Goal: Task Accomplishment & Management: Complete application form

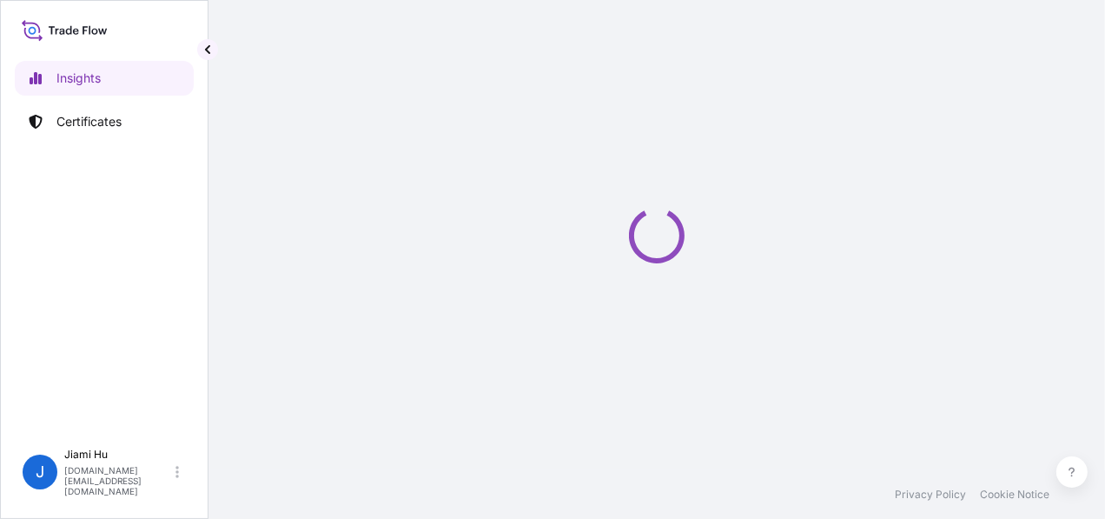
select select "2025"
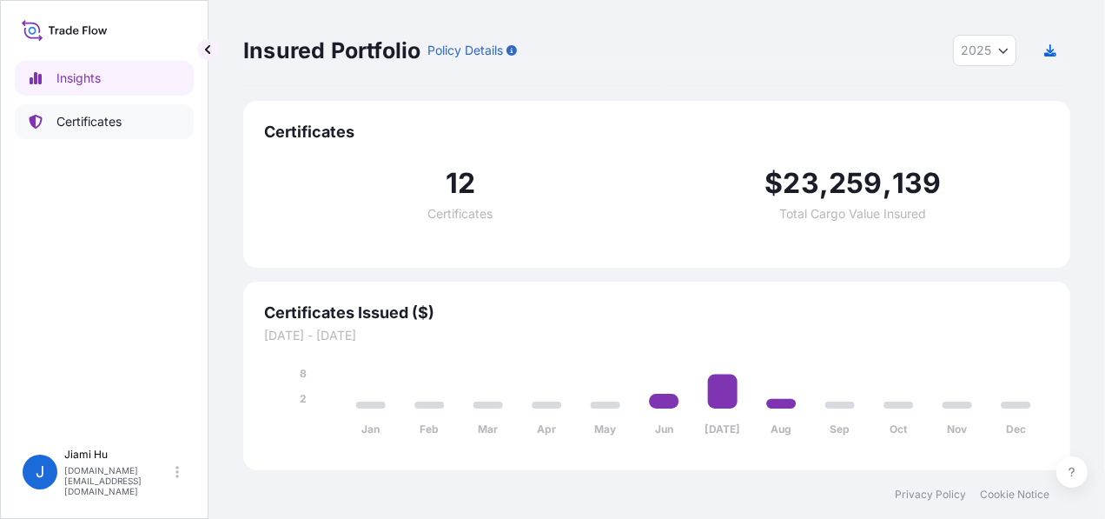
click at [88, 122] on p "Certificates" at bounding box center [88, 121] width 65 height 17
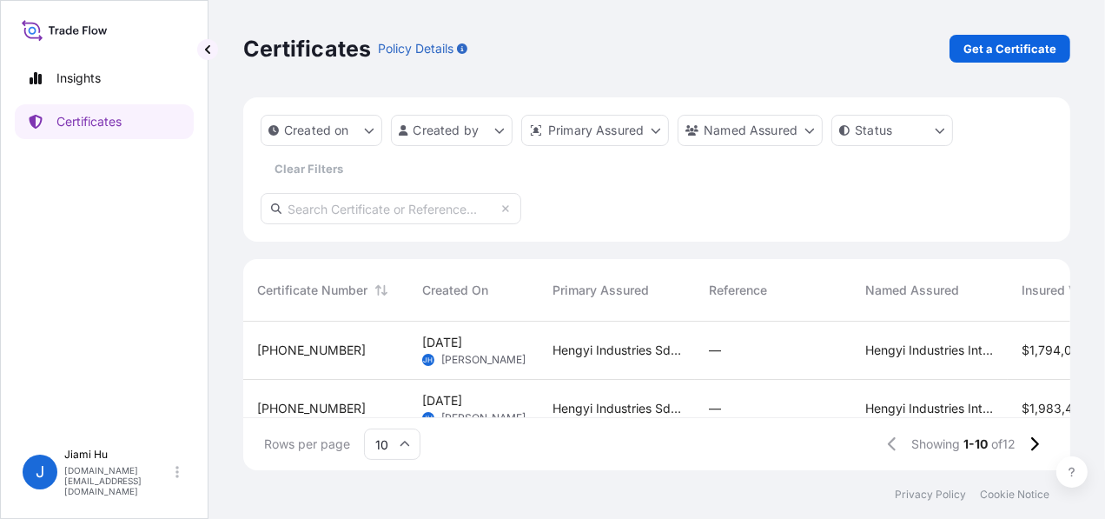
scroll to position [14, 13]
click at [995, 46] on p "Get a Certificate" at bounding box center [1009, 48] width 93 height 17
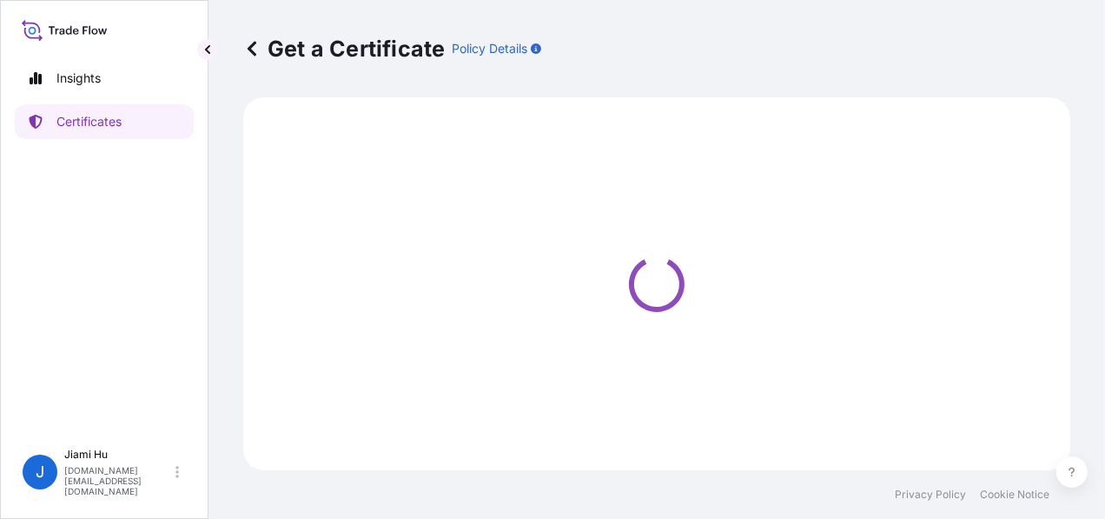
select select "Sea"
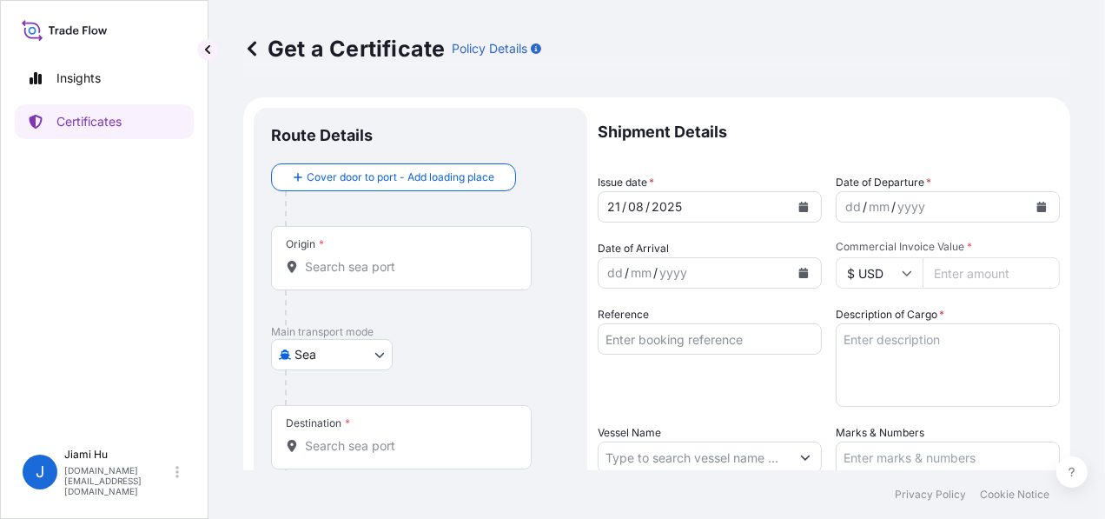
click at [334, 261] on input "Origin *" at bounding box center [407, 266] width 205 height 17
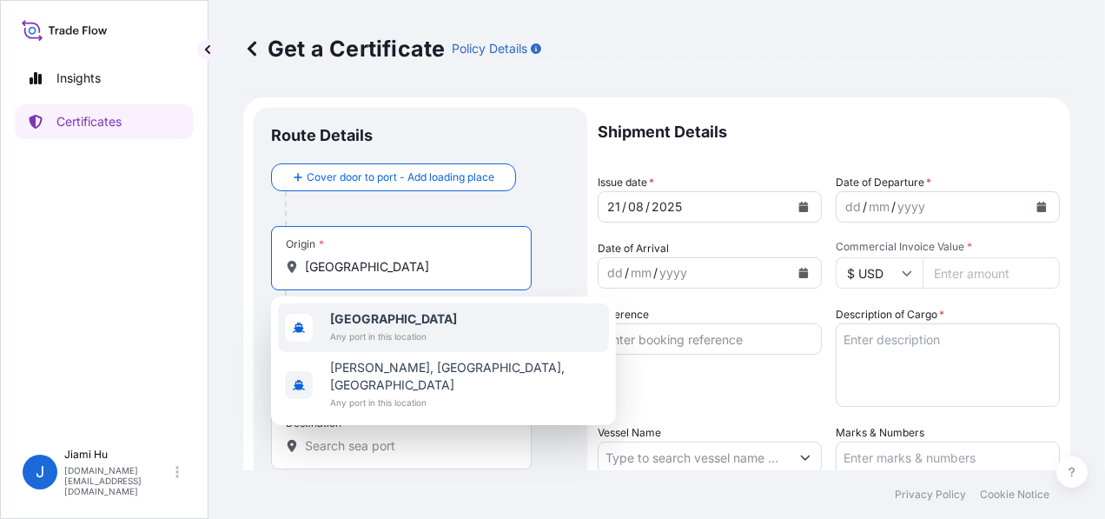
click at [376, 323] on span "Brunei" at bounding box center [393, 318] width 127 height 17
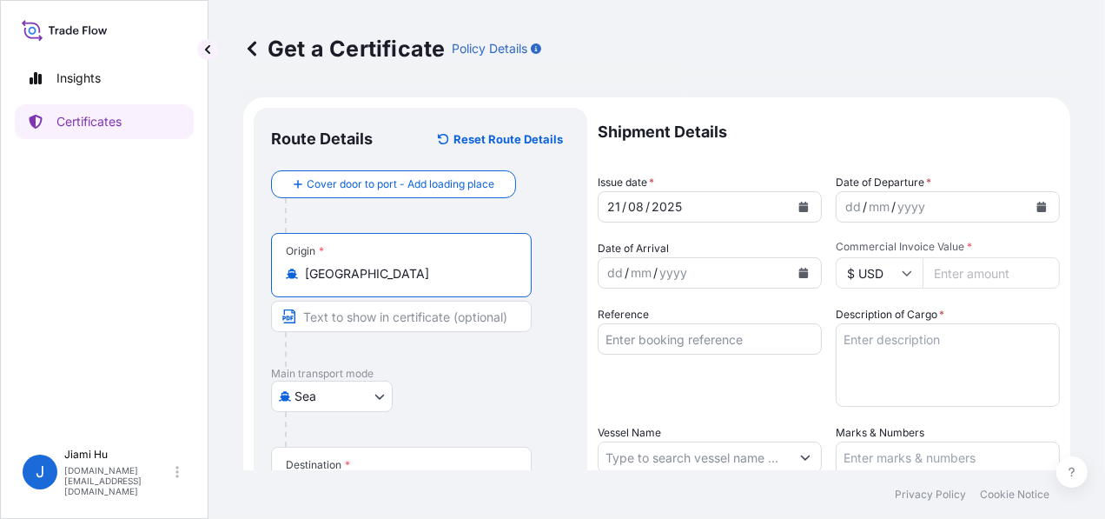
type input "Brunei"
click at [367, 304] on input "Text to appear on certificate" at bounding box center [401, 316] width 261 height 31
type input "One Safe Port/Berth Hengyi Terminal, Pulau Muara Besar, Brunei Darussalam"
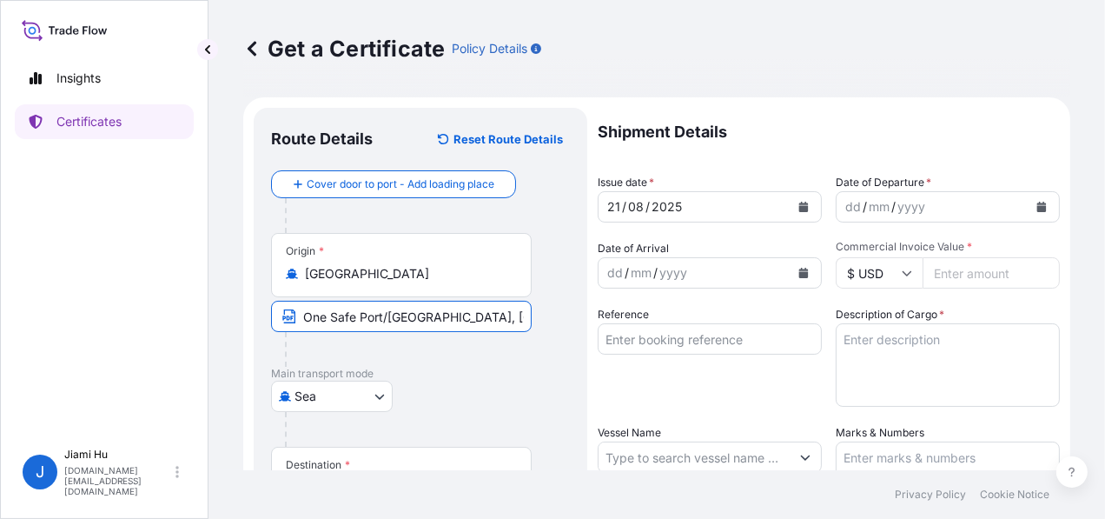
click at [367, 273] on input "Brunei" at bounding box center [407, 273] width 205 height 17
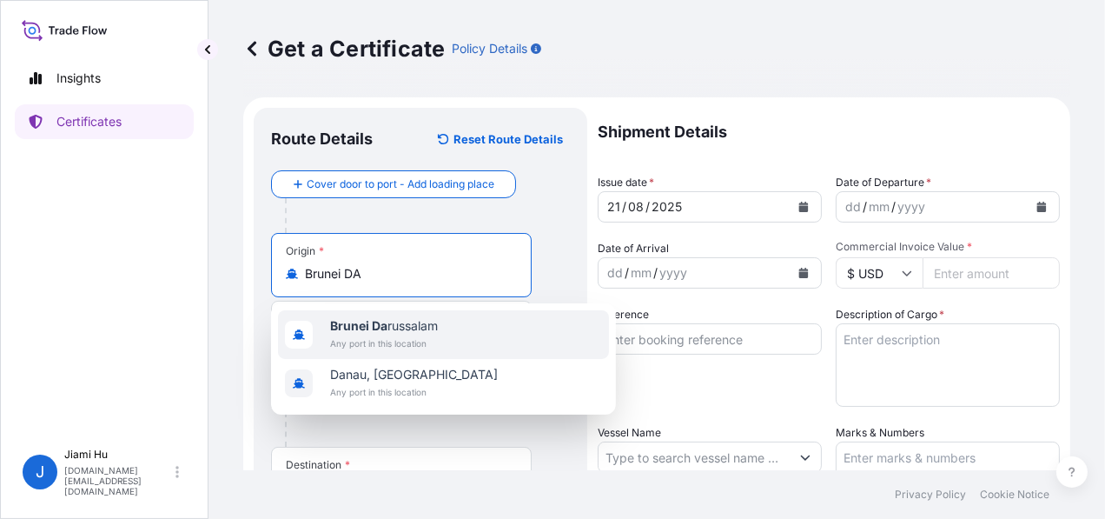
click at [381, 333] on div "Brunei Da russalam Any port in this location" at bounding box center [384, 334] width 108 height 35
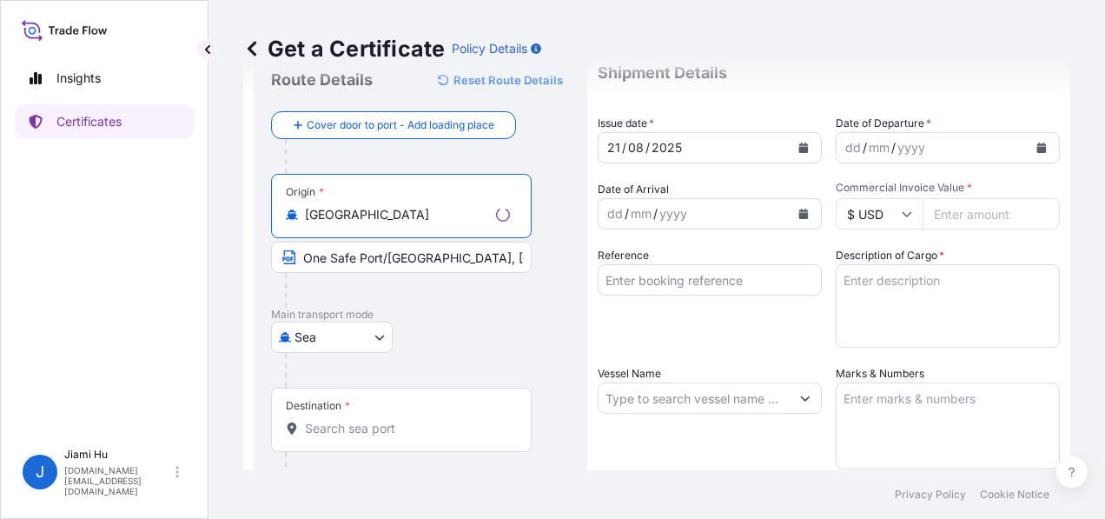
scroll to position [87, 0]
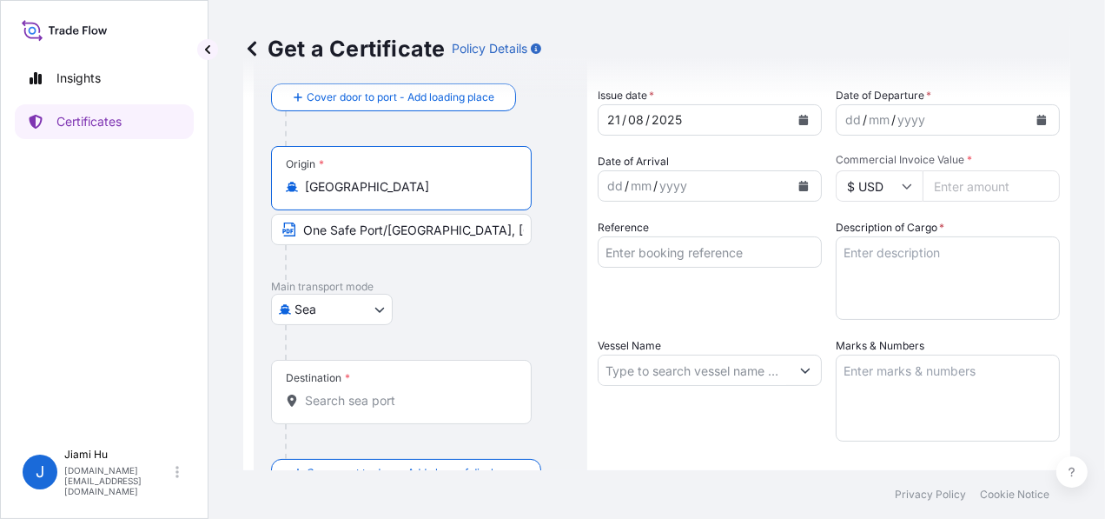
type input "Brunei Darussalam"
click at [331, 386] on div "Destination *" at bounding box center [401, 392] width 261 height 64
click at [331, 392] on input "Destination *" at bounding box center [407, 400] width 205 height 17
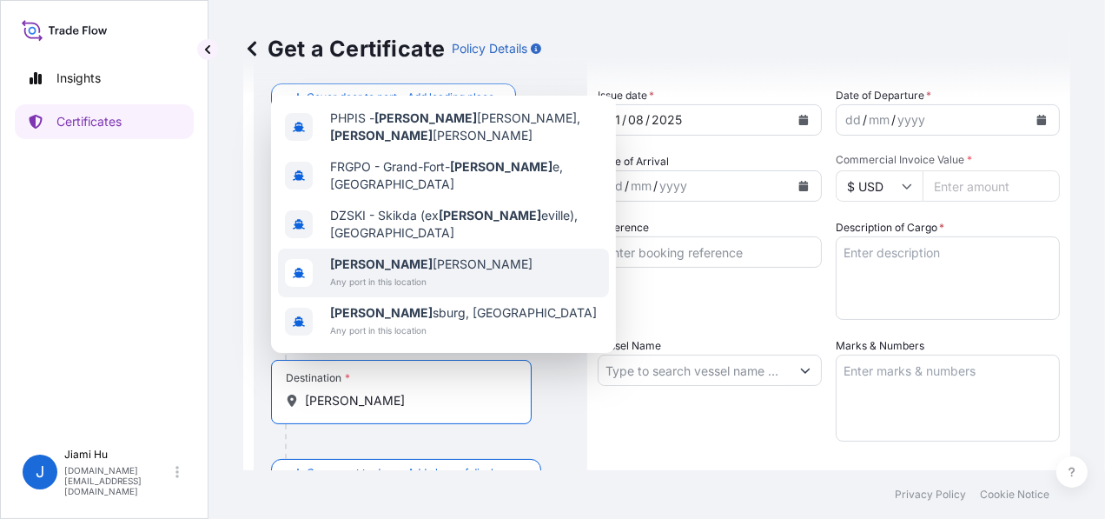
click at [383, 272] on span "Philipp ines" at bounding box center [431, 263] width 202 height 17
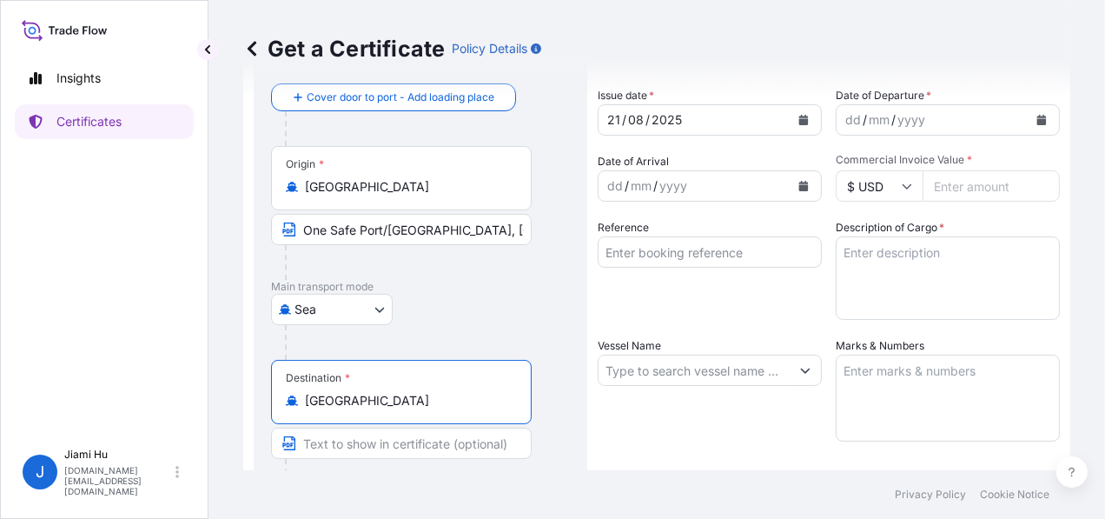
scroll to position [261, 0]
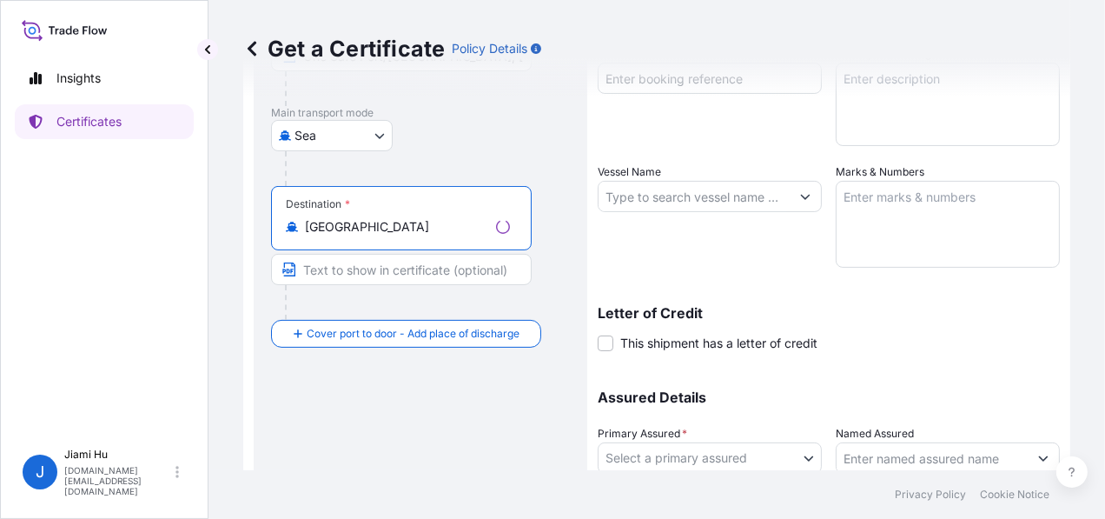
type input "Philippines"
click at [339, 273] on input "Text to appear on certificate" at bounding box center [401, 269] width 261 height 31
type input "One Safe Port/Berth, Philippines"
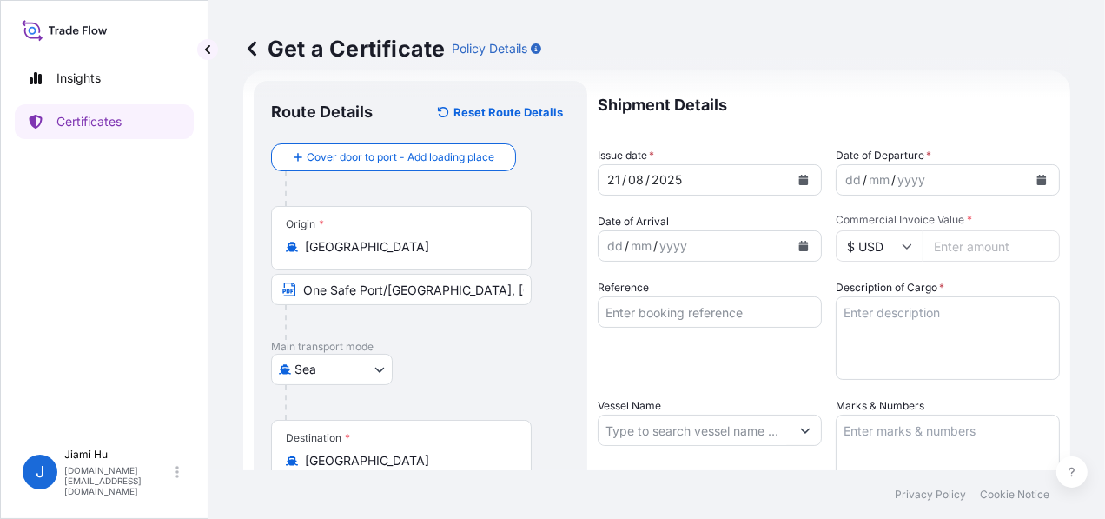
scroll to position [0, 0]
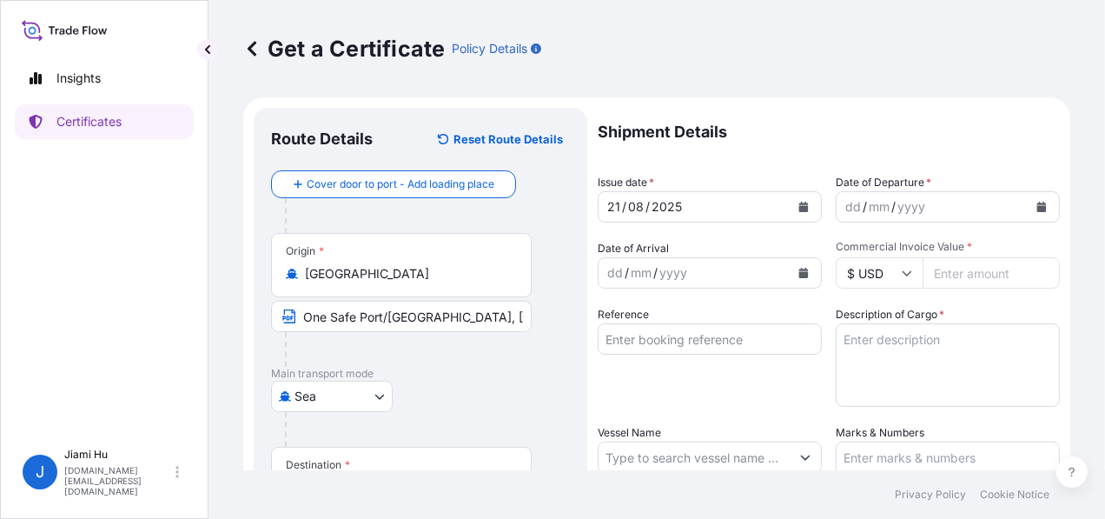
click at [798, 201] on icon "Calendar" at bounding box center [803, 206] width 10 height 10
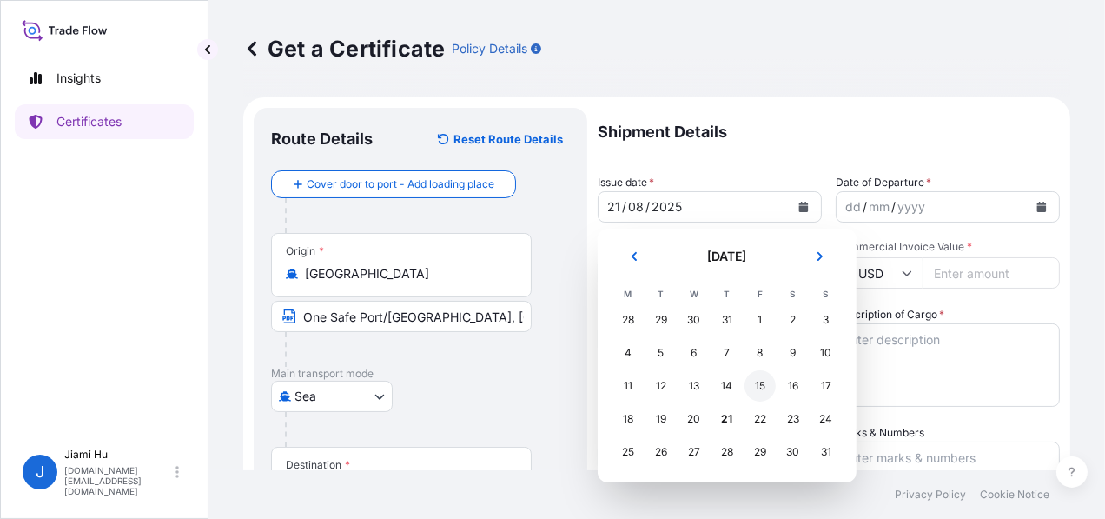
click at [764, 387] on div "15" at bounding box center [759, 385] width 31 height 31
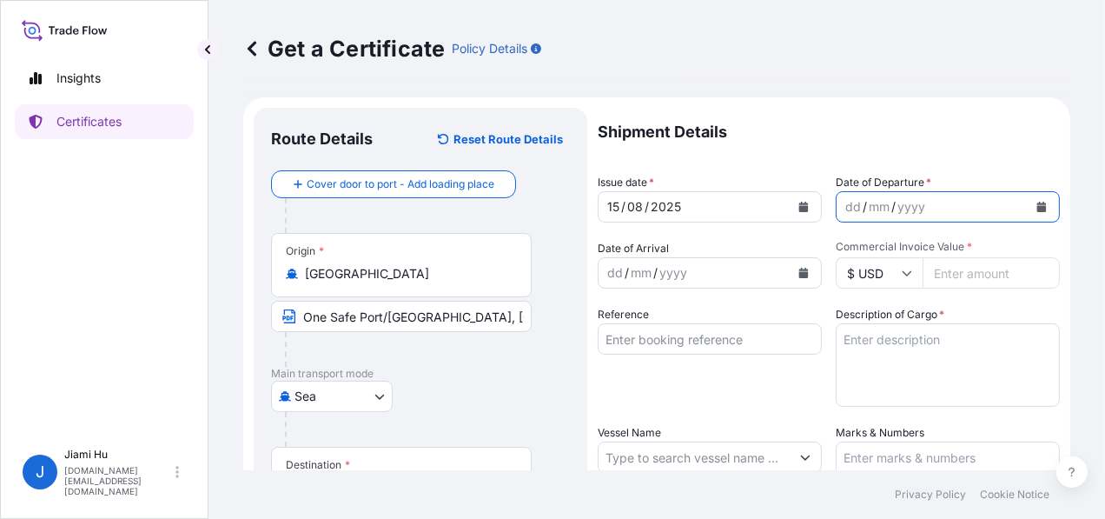
click at [1036, 202] on icon "Calendar" at bounding box center [1041, 206] width 10 height 10
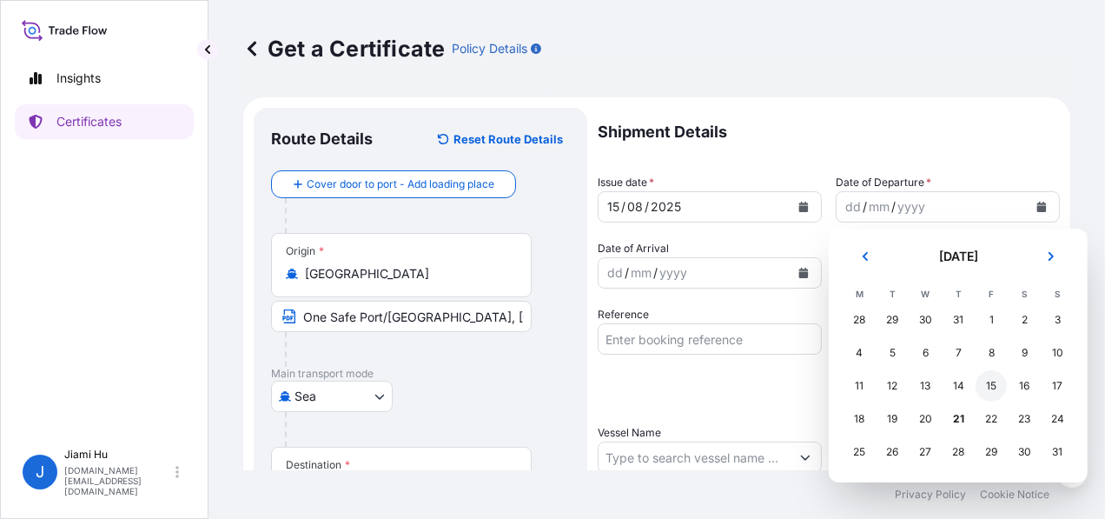
click at [1000, 385] on div "15" at bounding box center [990, 385] width 31 height 31
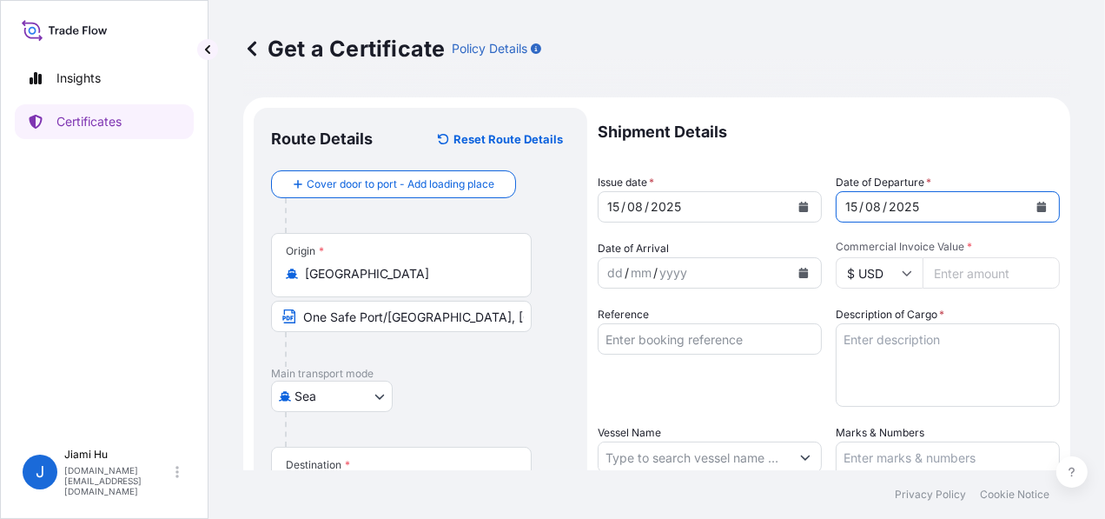
click at [968, 274] on input "Commercial Invoice Value *" at bounding box center [990, 272] width 137 height 31
click at [1002, 268] on input "Commercial Invoice Value *" at bounding box center [990, 272] width 137 height 31
paste input "1614090.81"
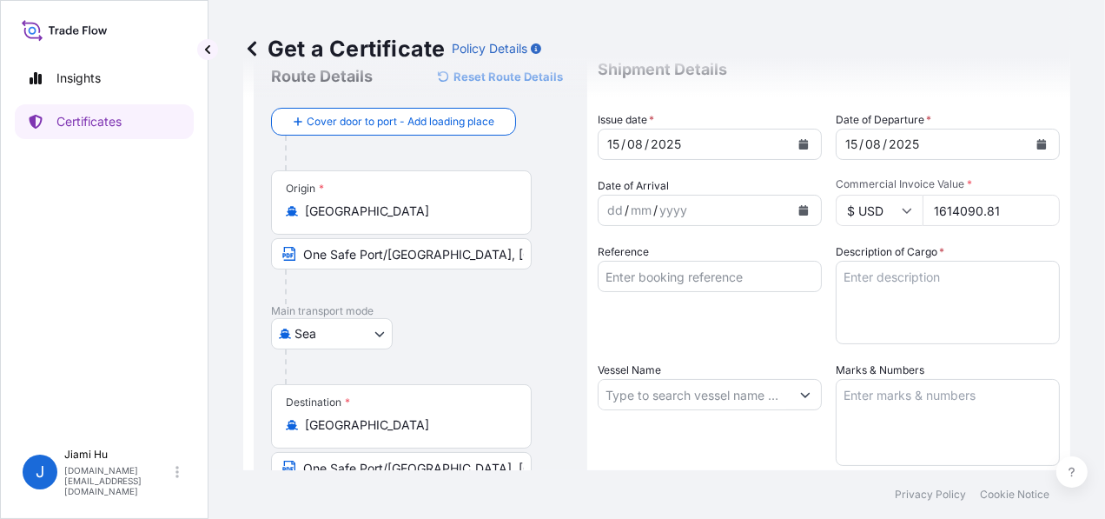
scroll to position [87, 0]
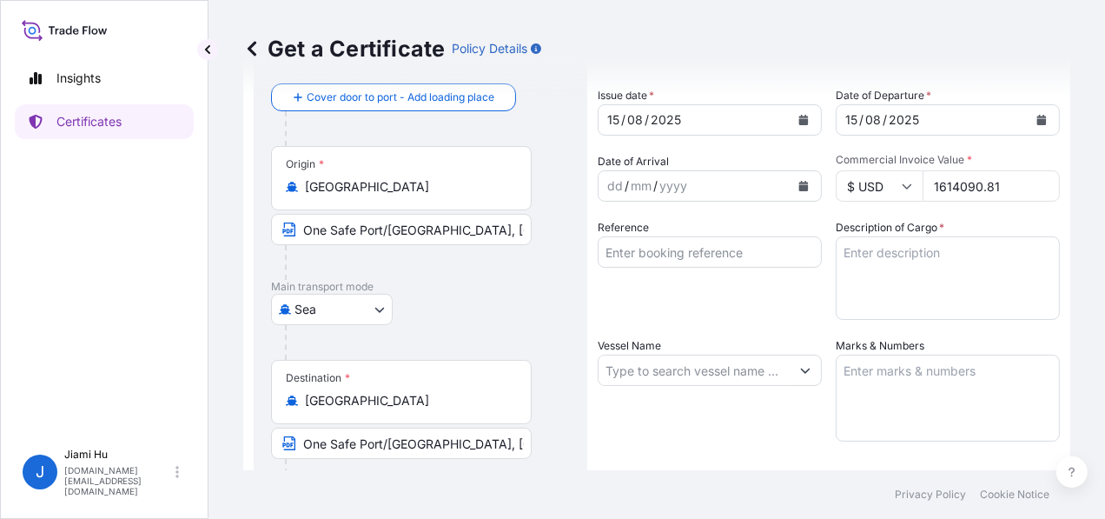
type input "1614090.81"
click at [655, 367] on input "Vessel Name" at bounding box center [693, 369] width 191 height 31
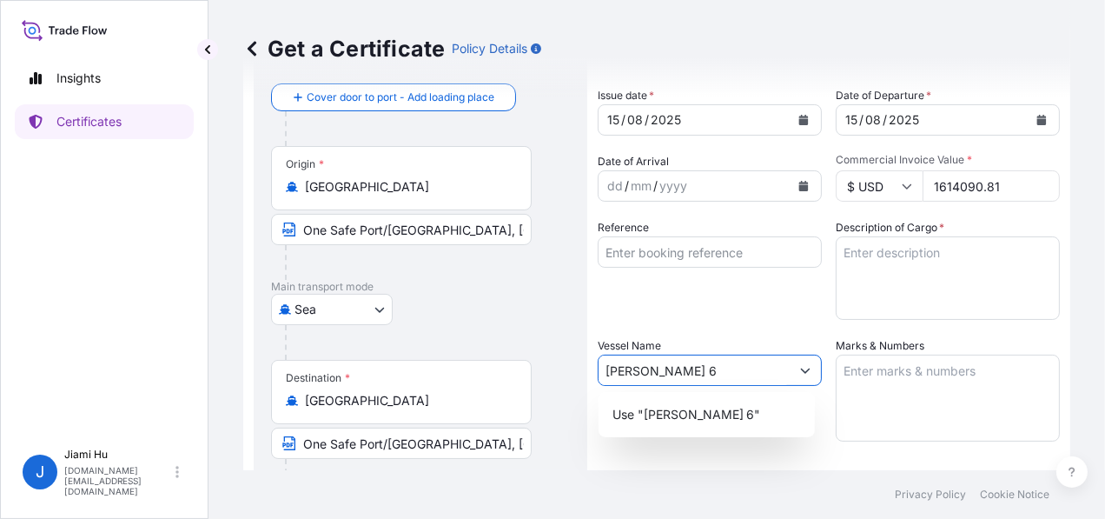
drag, startPoint x: 688, startPoint y: 372, endPoint x: 519, endPoint y: 363, distance: 168.7
click at [519, 363] on form "Route Details Reset Route Details Cover door to port - Add loading place Place …" at bounding box center [656, 392] width 827 height 765
type input "F"
type input "f"
type input "Feng Yi 6"
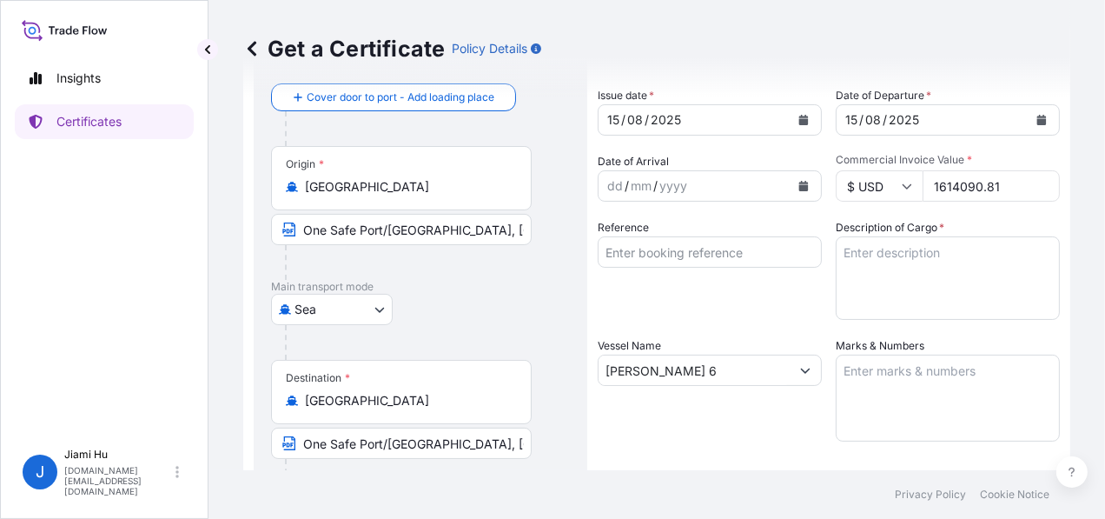
click at [960, 411] on textarea "Marks & Numbers" at bounding box center [948, 397] width 224 height 87
paste textarea "2,562.297"
type textarea "2,562.297"
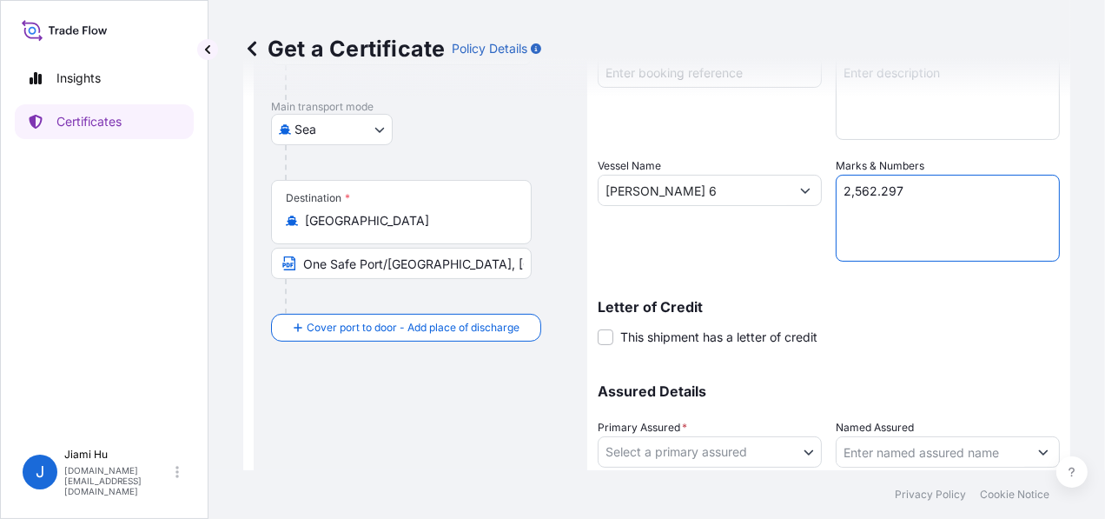
scroll to position [392, 0]
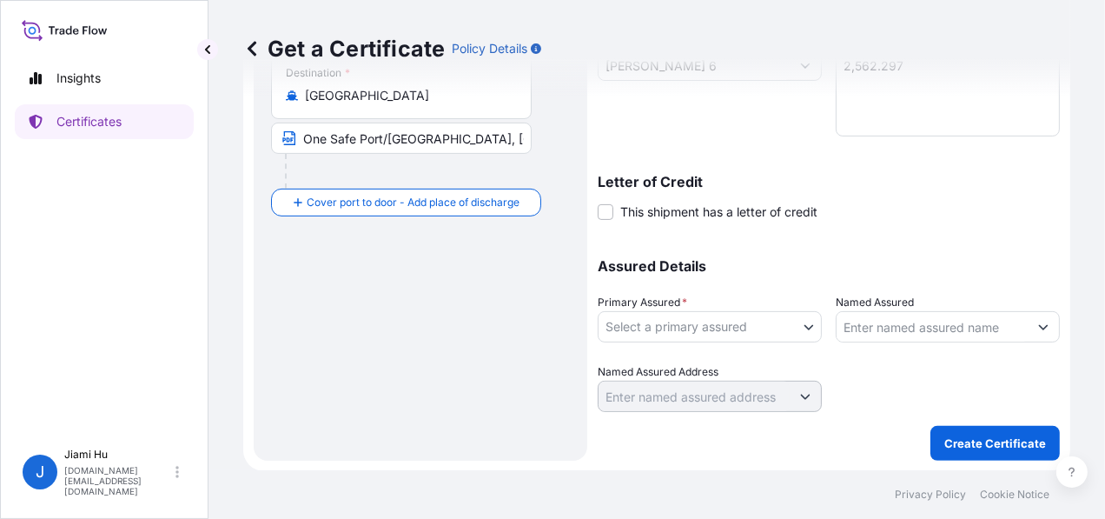
click at [660, 208] on span "This shipment has a letter of credit" at bounding box center [718, 211] width 197 height 17
click at [598, 202] on input "This shipment has a letter of credit" at bounding box center [598, 202] width 0 height 0
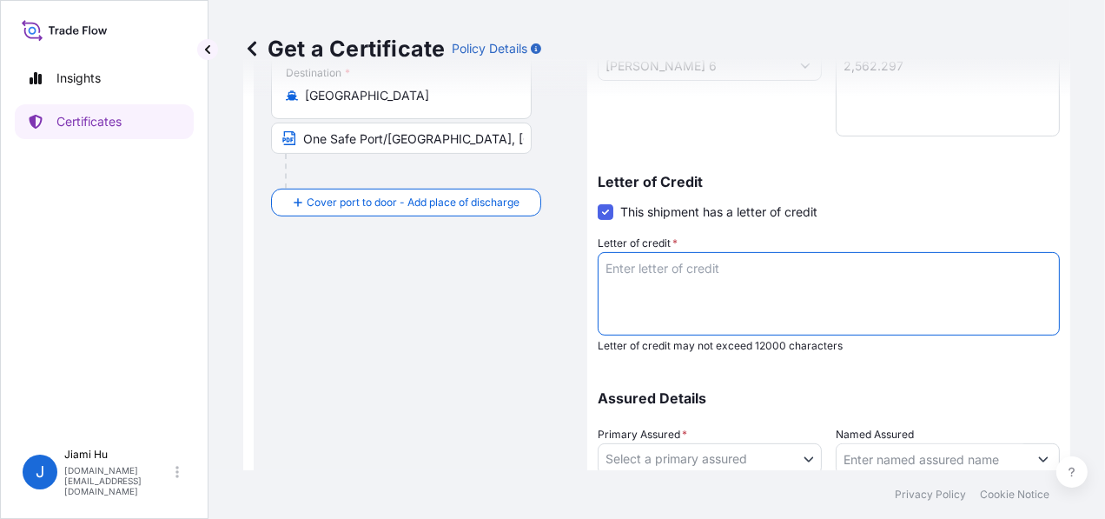
click at [721, 290] on textarea "Letter of credit *" at bounding box center [829, 293] width 462 height 83
paste textarea "Covering marine and war risk including institute cargo clause (A), institute wa…"
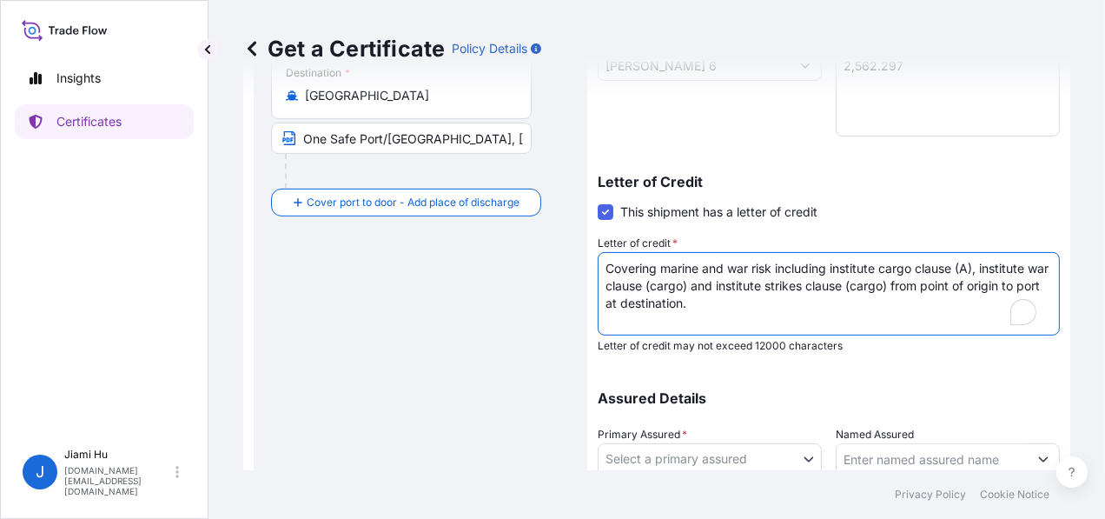
type textarea "Covering marine and war risk including institute cargo clause (A), institute wa…"
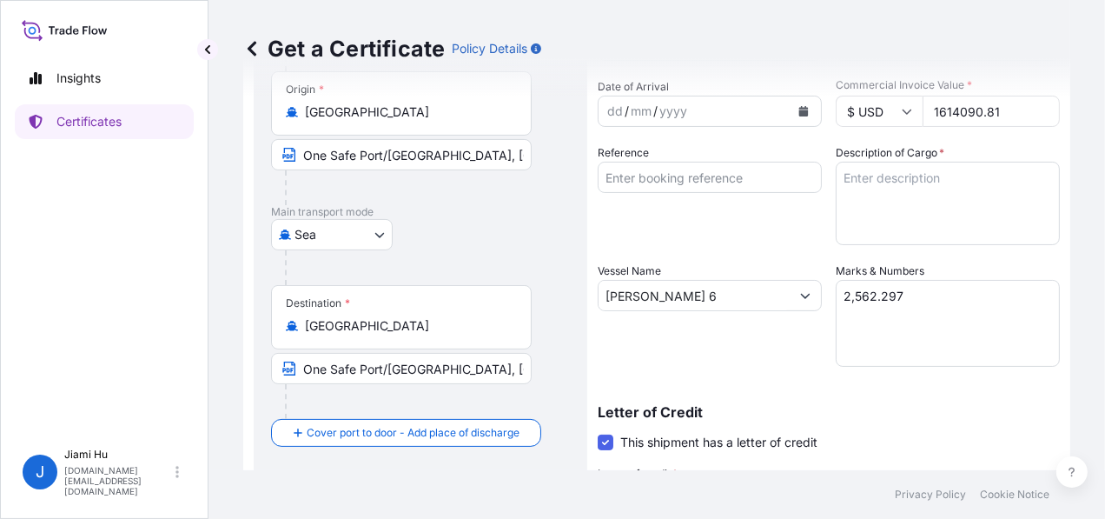
scroll to position [131, 0]
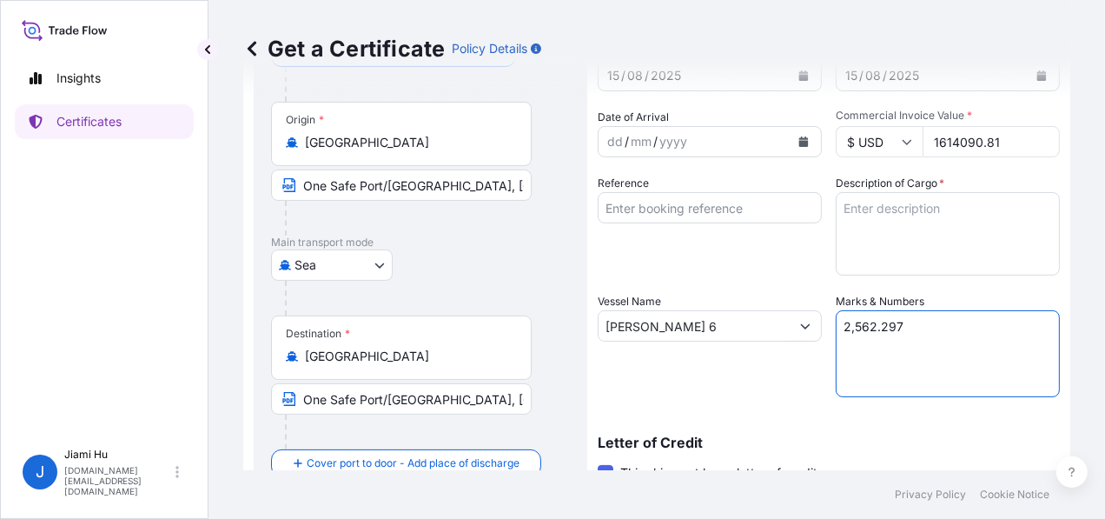
click at [931, 341] on textarea "2,562.297" at bounding box center [948, 353] width 224 height 87
paste textarea "MTS(Invoice Amount: USD 1,630,950.72)"
click at [841, 345] on textarea "2,562.297 MTS(Invoice Amount: USD 1,630,950.72)" at bounding box center [948, 353] width 224 height 87
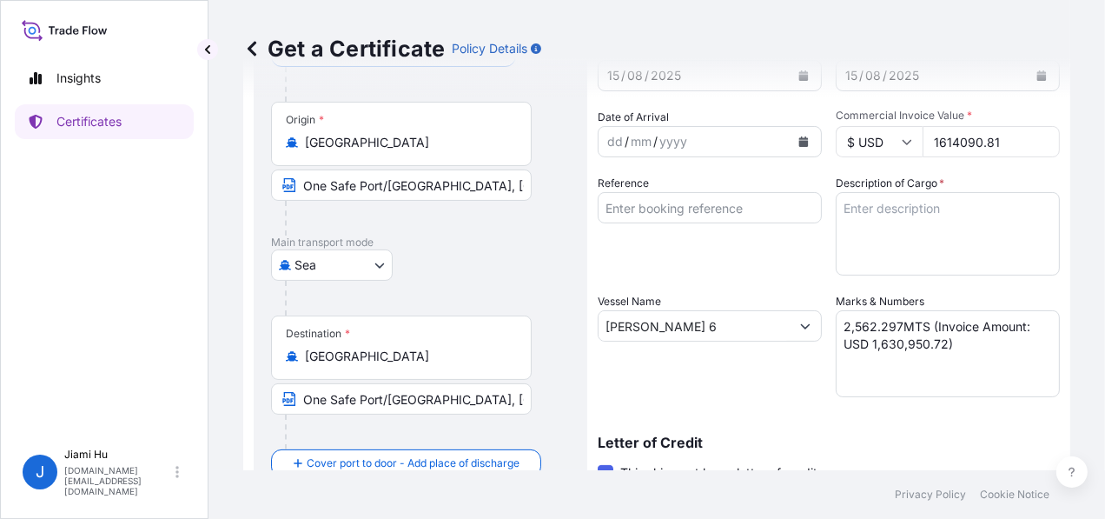
click at [925, 352] on textarea "2,562.297MTS (Invoice Amount: USD 1,630,950.72)" at bounding box center [948, 353] width 224 height 87
click at [923, 340] on textarea "2,562.297MTS (Invoice Amount: USD 1,630,950.72)" at bounding box center [948, 353] width 224 height 87
paste textarea "1,614,090.81"
type textarea "2,562.297MTS (Invoice Amount: USD 1,614,090.81)"
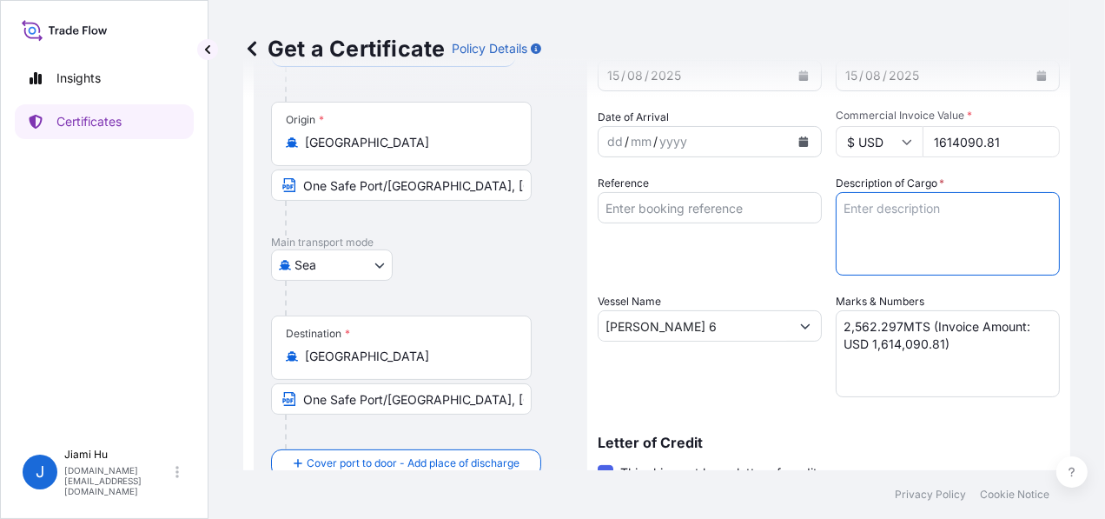
click at [897, 218] on textarea "Description of Cargo *" at bounding box center [948, 233] width 224 height 83
paste textarea "Pressurized LPG Mixture"
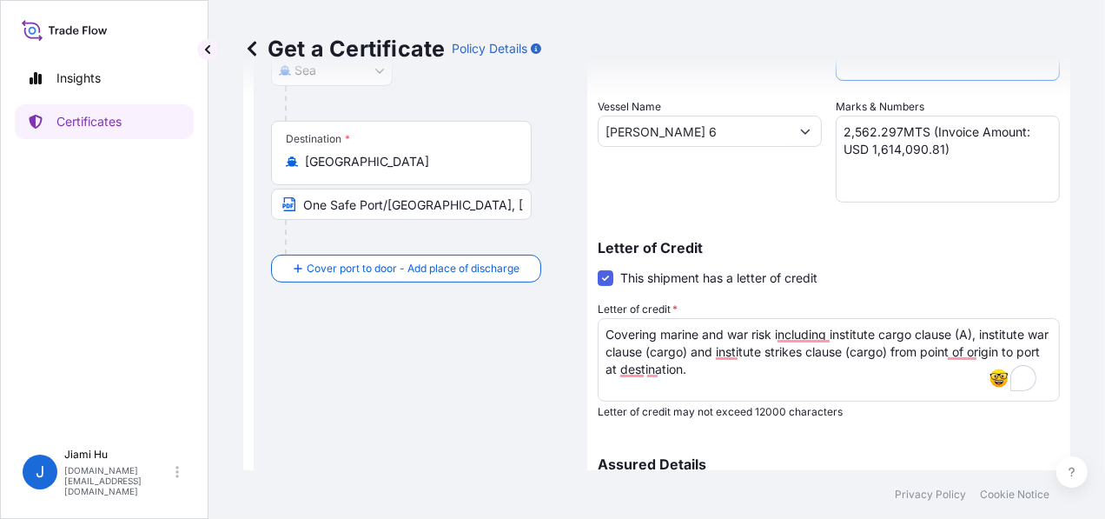
scroll to position [0, 0]
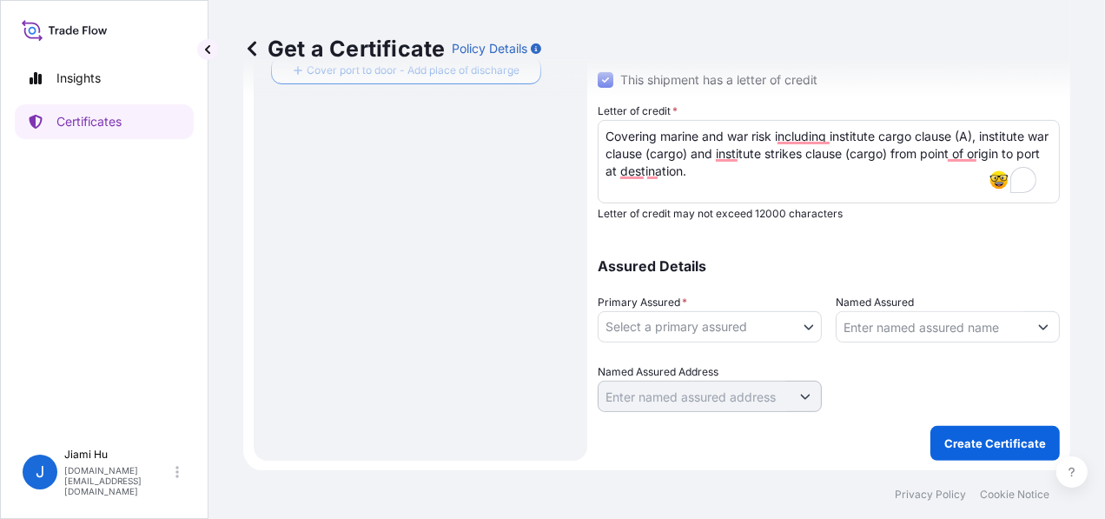
type textarea "Pressurized LPG Mixture"
click at [763, 327] on body "Insights Certificates J Jiami Hu jiami.hu@hengyi.com Get a Certificate Policy D…" at bounding box center [552, 259] width 1105 height 519
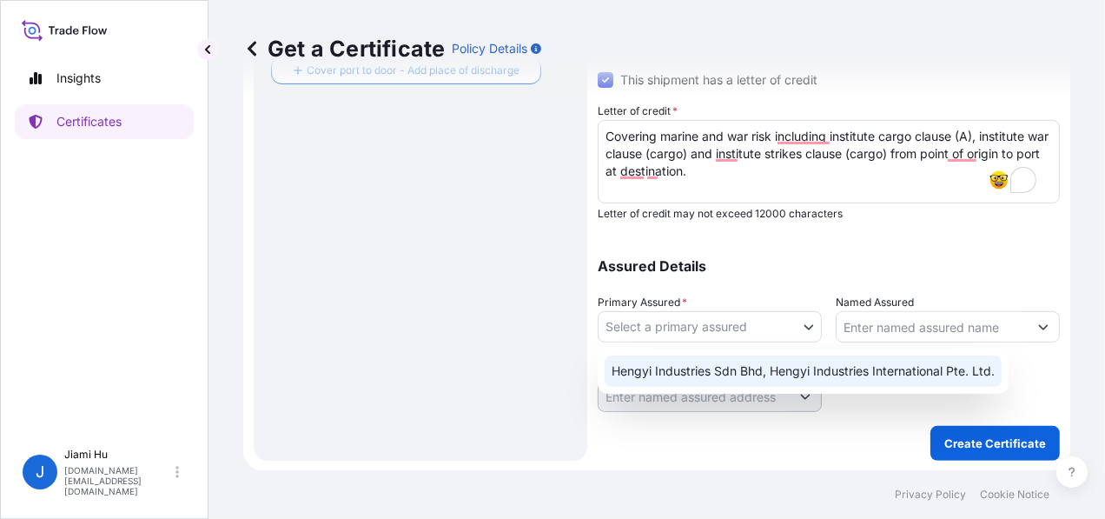
click at [752, 379] on div "Hengyi Industries Sdn Bhd, Hengyi Industries International Pte. Ltd." at bounding box center [802, 370] width 397 height 31
select select "31505"
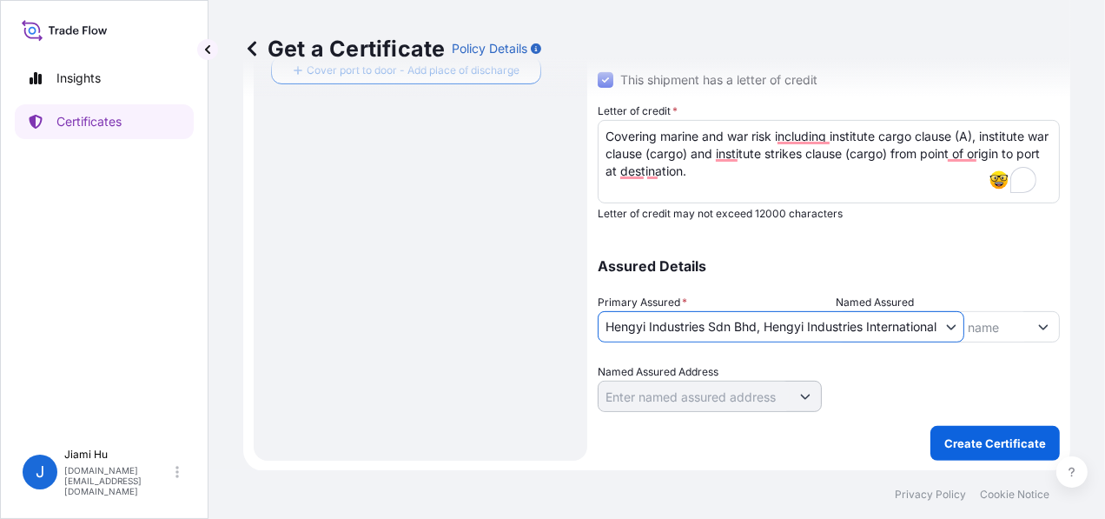
click at [935, 324] on body "Insights Certificates J Jiami Hu jiami.hu@hengyi.com Get a Certificate Policy D…" at bounding box center [552, 259] width 1105 height 519
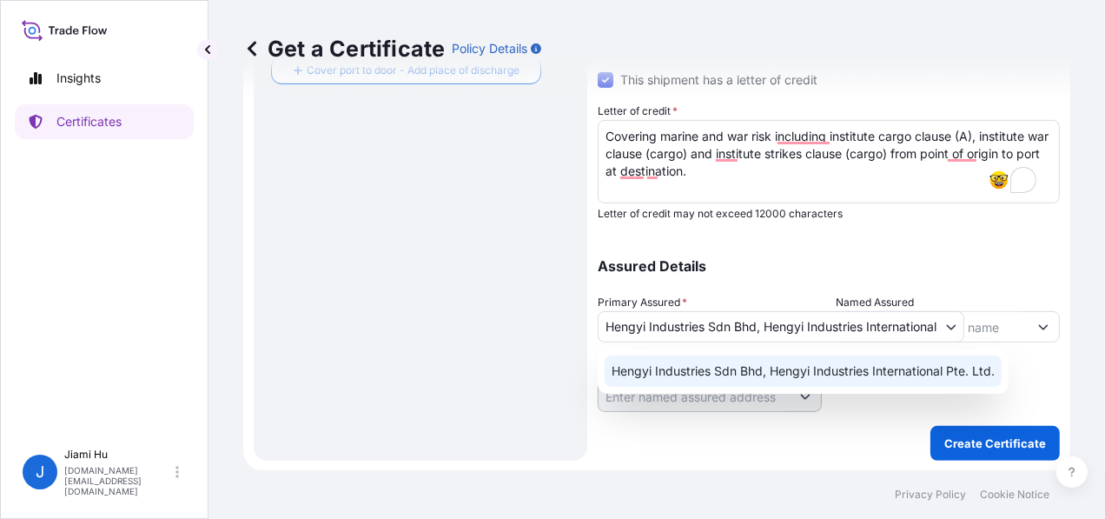
click at [1027, 327] on button "Show suggestions" at bounding box center [1042, 326] width 31 height 31
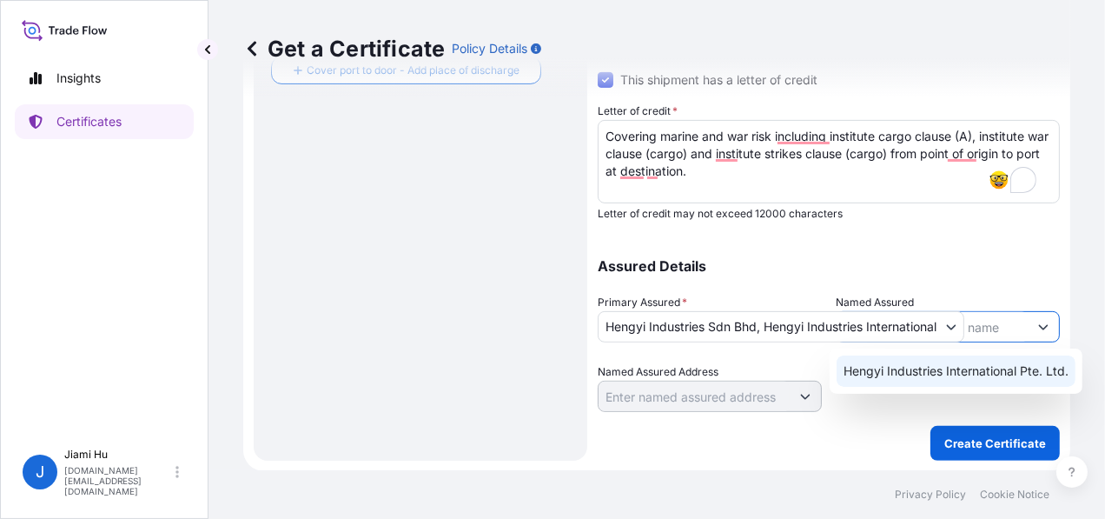
click at [1013, 367] on span "Hengyi Industries International Pte. Ltd." at bounding box center [955, 370] width 225 height 17
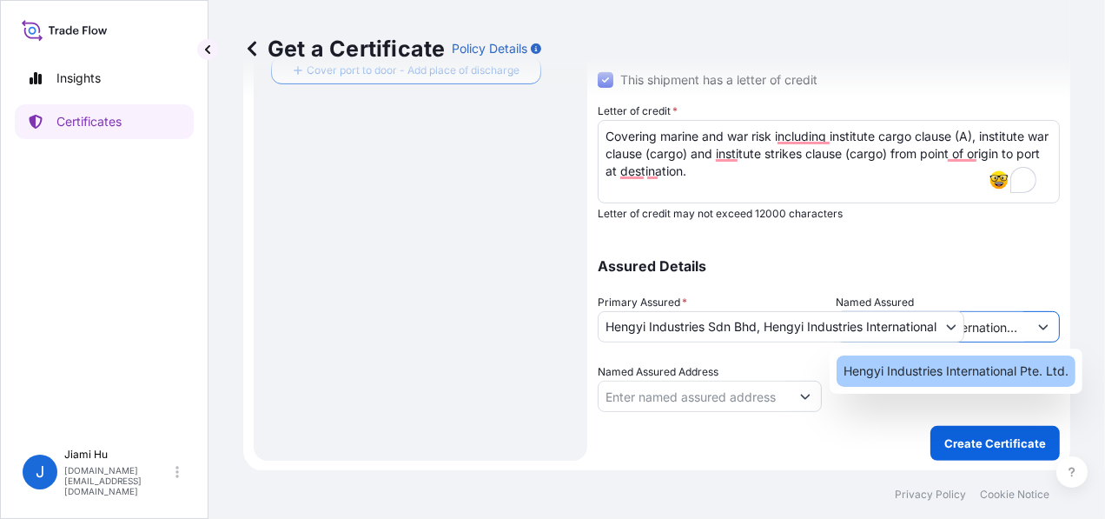
type input "Hengyi Industries International Pte. Ltd."
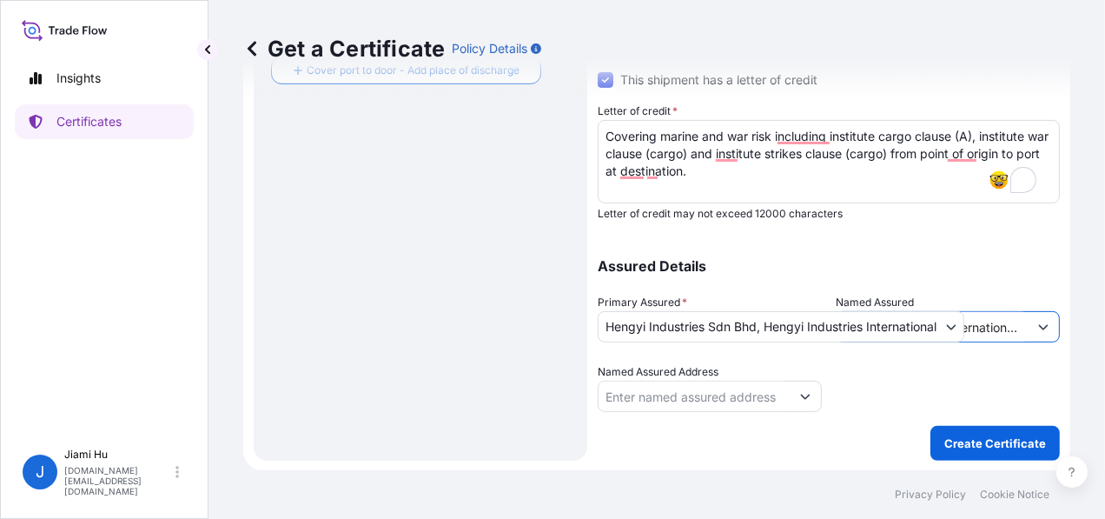
scroll to position [318, 0]
click at [991, 450] on p "Create Certificate" at bounding box center [995, 442] width 102 height 17
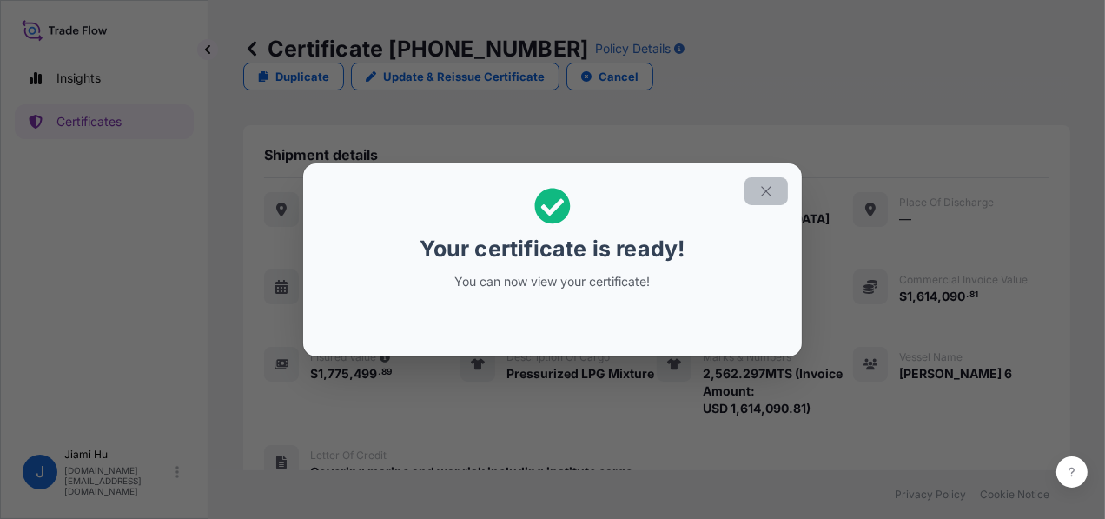
click at [763, 194] on icon "button" at bounding box center [766, 191] width 10 height 10
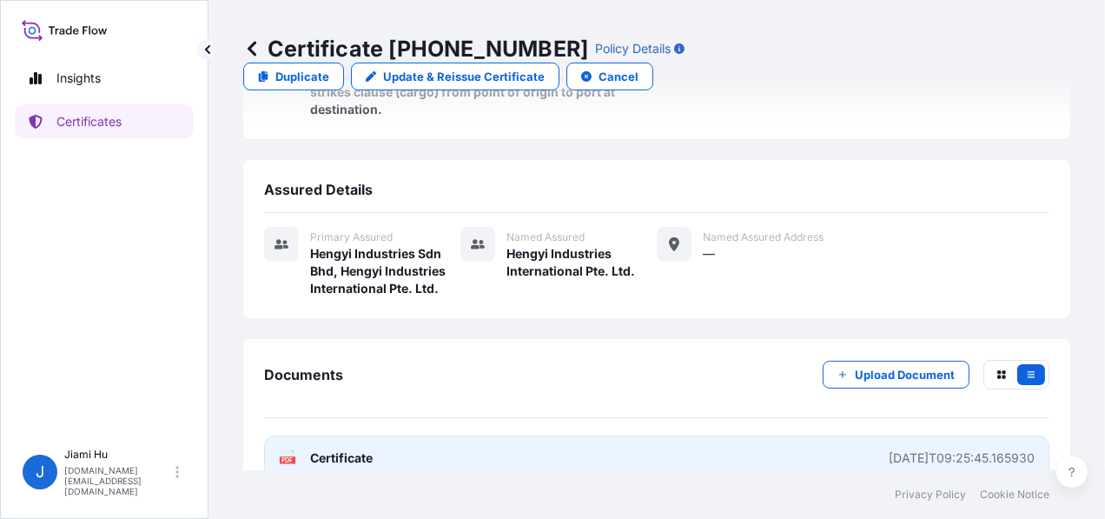
click at [441, 435] on link "PDF Certificate 2025-08-21T09:25:45.165930" at bounding box center [656, 457] width 785 height 45
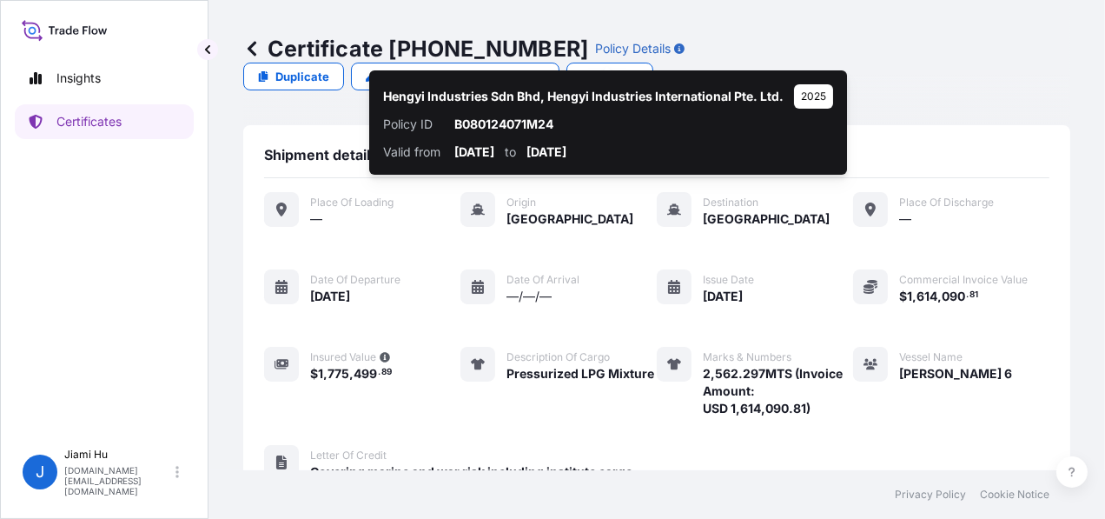
click at [253, 44] on icon at bounding box center [252, 48] width 9 height 15
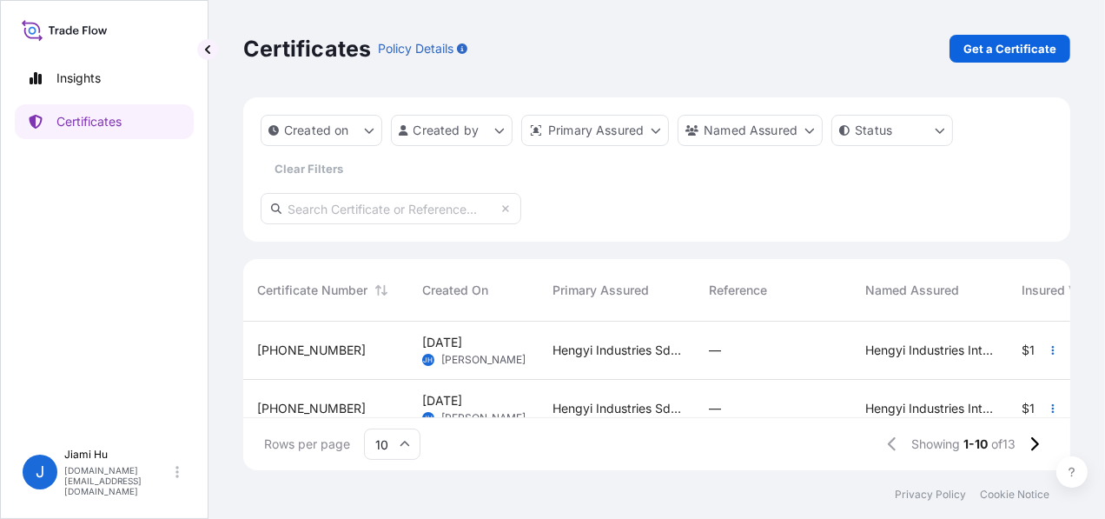
click at [389, 205] on input "text" at bounding box center [391, 208] width 261 height 31
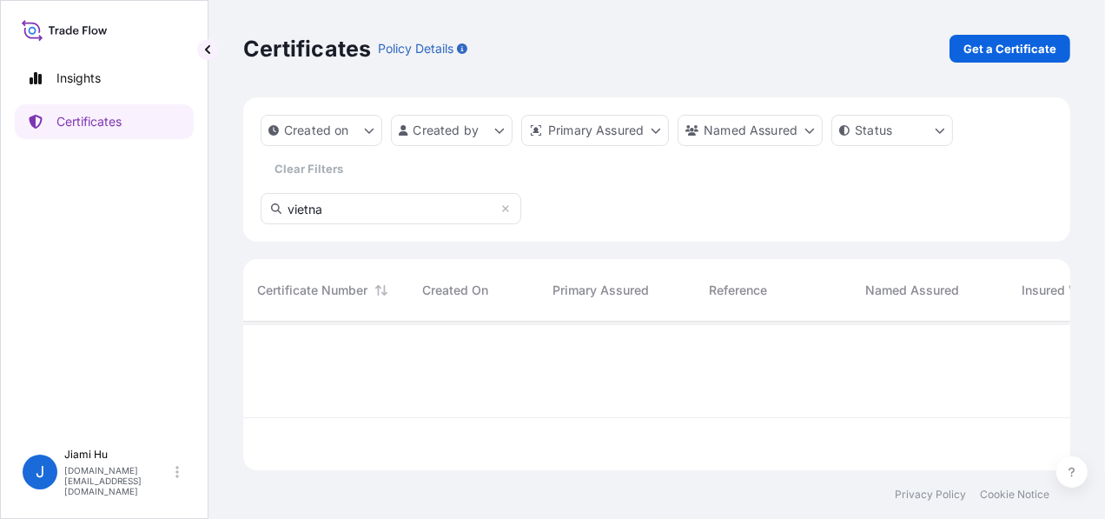
type input "vietnam"
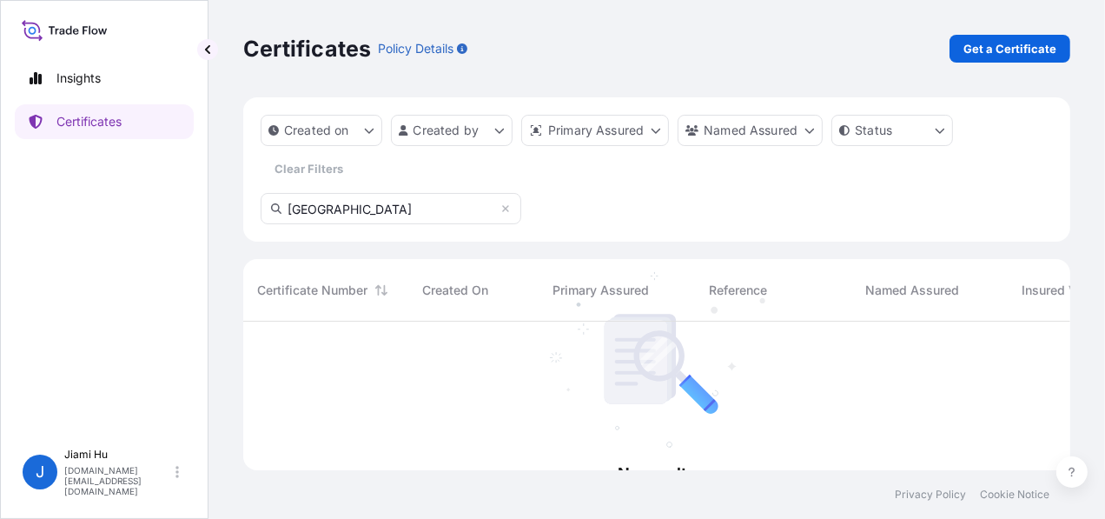
scroll to position [197, 814]
drag, startPoint x: 390, startPoint y: 203, endPoint x: 171, endPoint y: 196, distance: 219.0
click at [171, 196] on div "Insights Certificates J Jiami Hu jiami.hu@hengyi.com Certificates Policy Detail…" at bounding box center [552, 259] width 1105 height 519
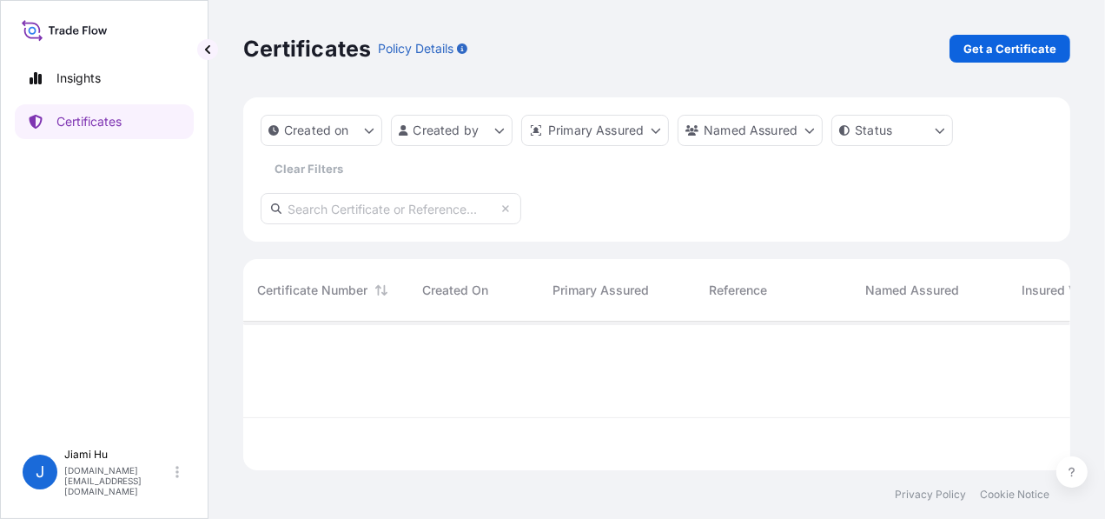
scroll to position [14, 13]
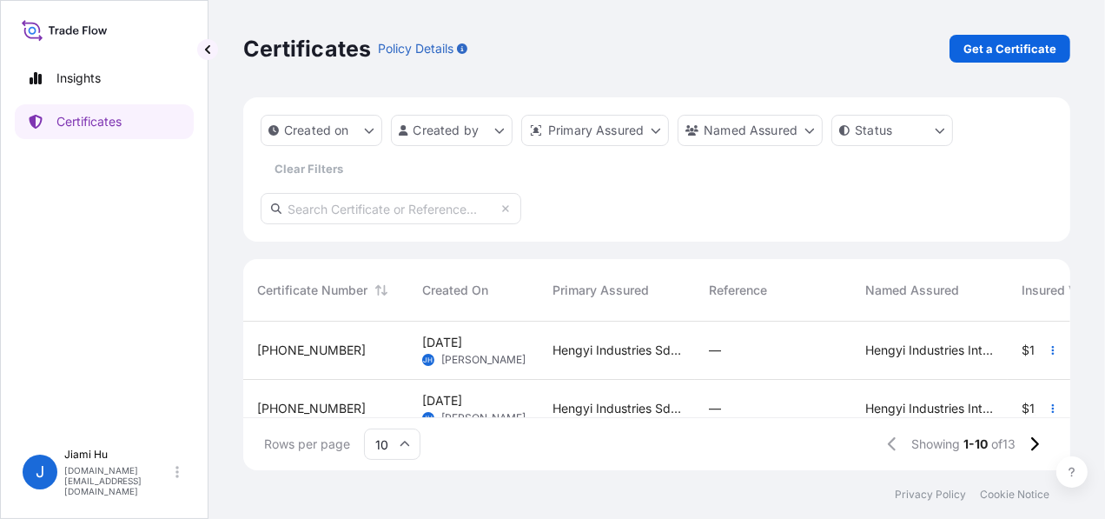
click at [381, 200] on input "text" at bounding box center [391, 208] width 261 height 31
paste input "31505-6-1_2025-07-23T09_54_02.653270"
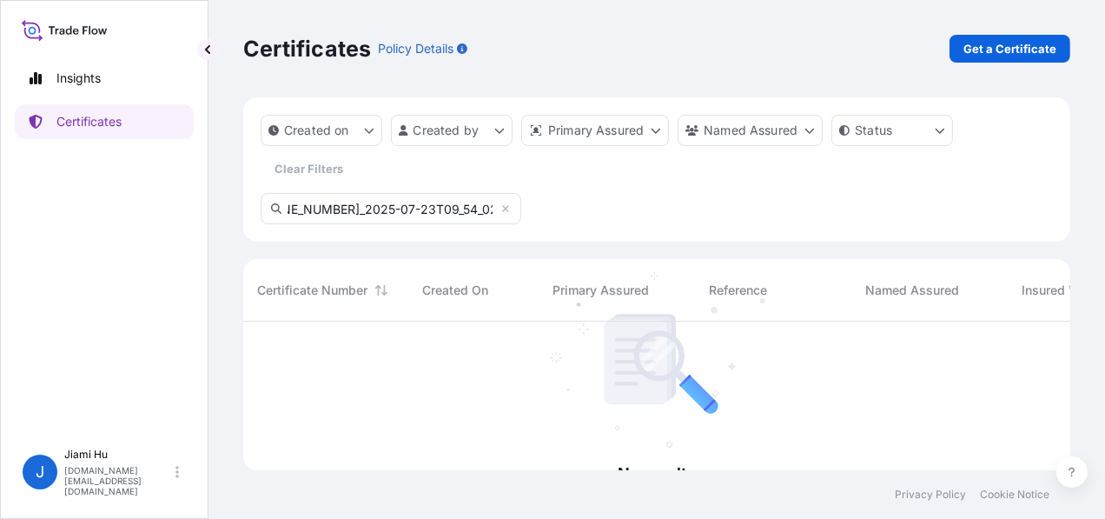
scroll to position [0, 0]
click at [451, 203] on input "31505-6-1_2025-07-23T09_54_02.653270" at bounding box center [391, 208] width 261 height 31
paste input "text"
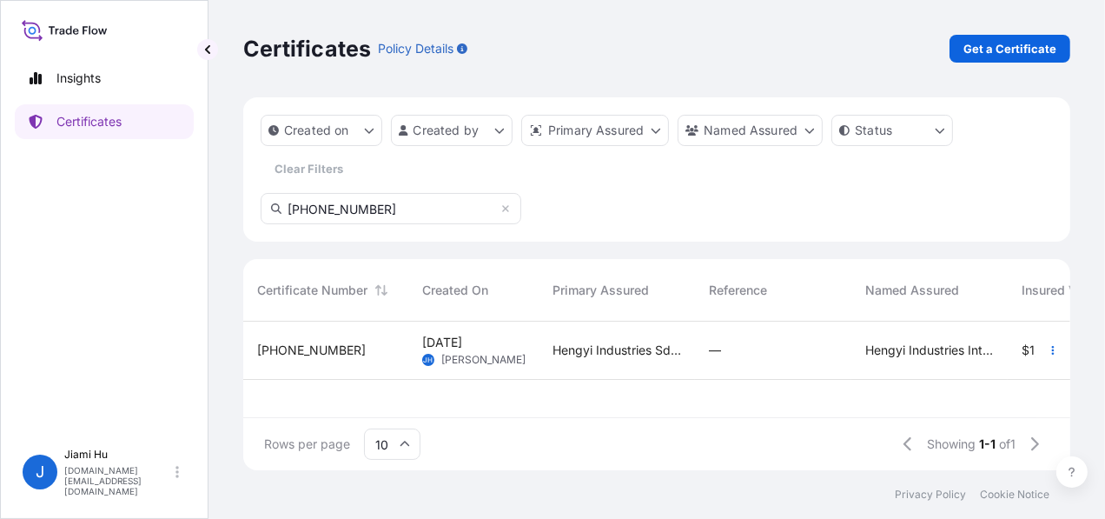
type input "31505-6-1"
click at [505, 345] on div "23 Jul 2025 JH Jiami Hu" at bounding box center [473, 350] width 102 height 33
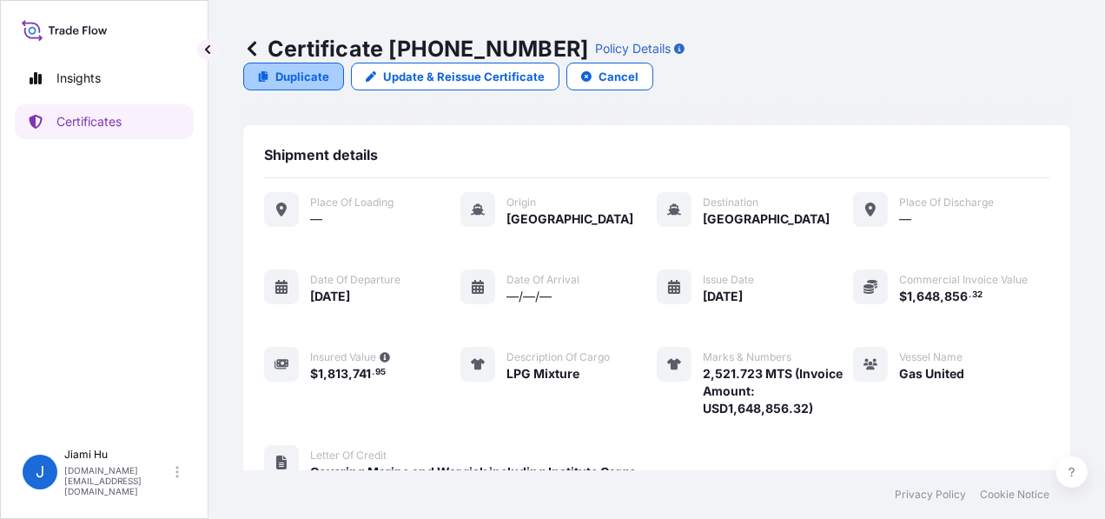
click at [329, 68] on p "Duplicate" at bounding box center [302, 76] width 54 height 17
select select "Sea"
select select "31505"
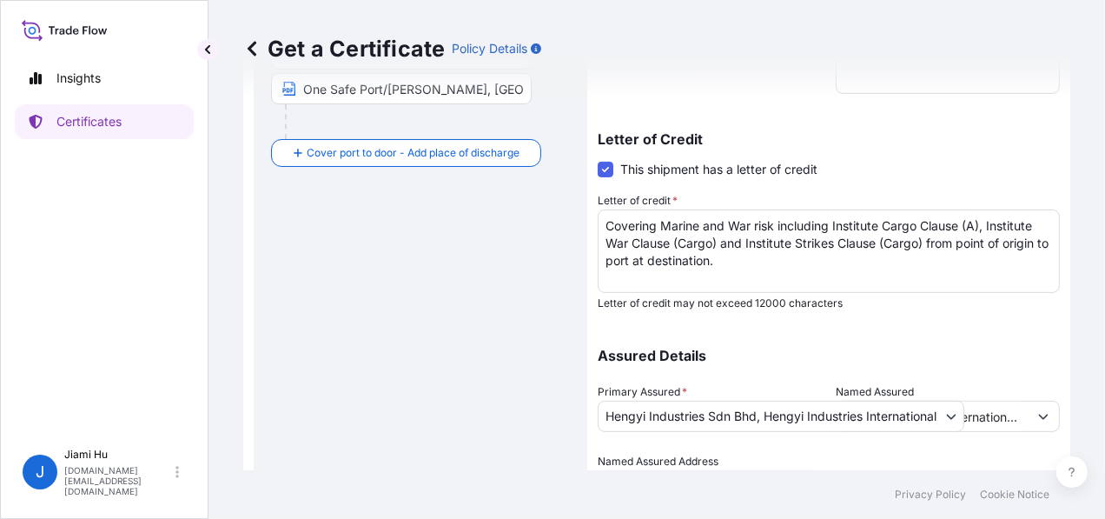
scroll to position [87, 0]
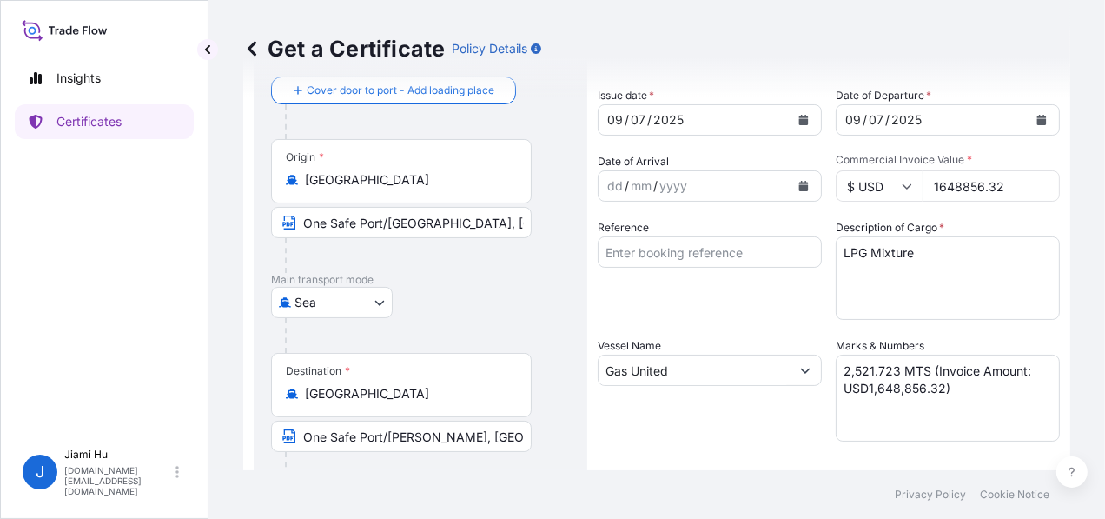
click at [915, 396] on textarea "2,521.723 MTS (Invoice Amount: USD1,648,856.32)" at bounding box center [948, 397] width 224 height 87
drag, startPoint x: 891, startPoint y: 369, endPoint x: 754, endPoint y: 367, distance: 137.2
click at [754, 368] on div "Shipment Details Issue date * 09 / 07 / 2025 Date of Departure * 09 / 07 / 2025…" at bounding box center [829, 435] width 462 height 828
paste textarea "8.970"
click at [911, 382] on textarea "2,521.723 MTS (Invoice Amount: USD1,648,856.32)" at bounding box center [948, 397] width 224 height 87
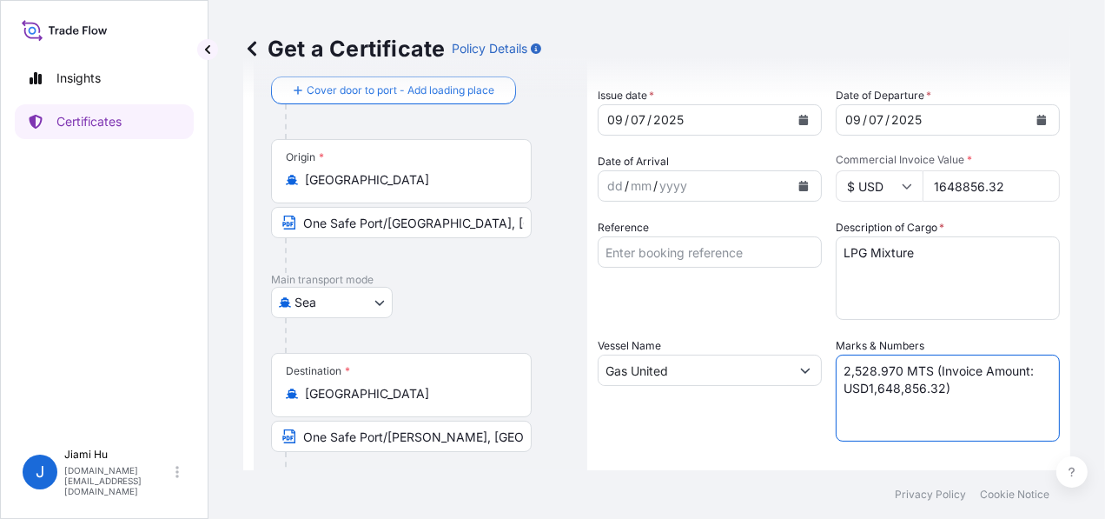
drag, startPoint x: 935, startPoint y: 386, endPoint x: 864, endPoint y: 387, distance: 70.4
click at [864, 387] on textarea "2,521.723 MTS (Invoice Amount: USD1,648,856.32)" at bounding box center [948, 397] width 224 height 87
paste textarea "509,919.01"
type textarea "2,528.970 MTS (Invoice Amount: USD1,509,919.01)"
drag, startPoint x: 993, startPoint y: 176, endPoint x: 872, endPoint y: 183, distance: 120.9
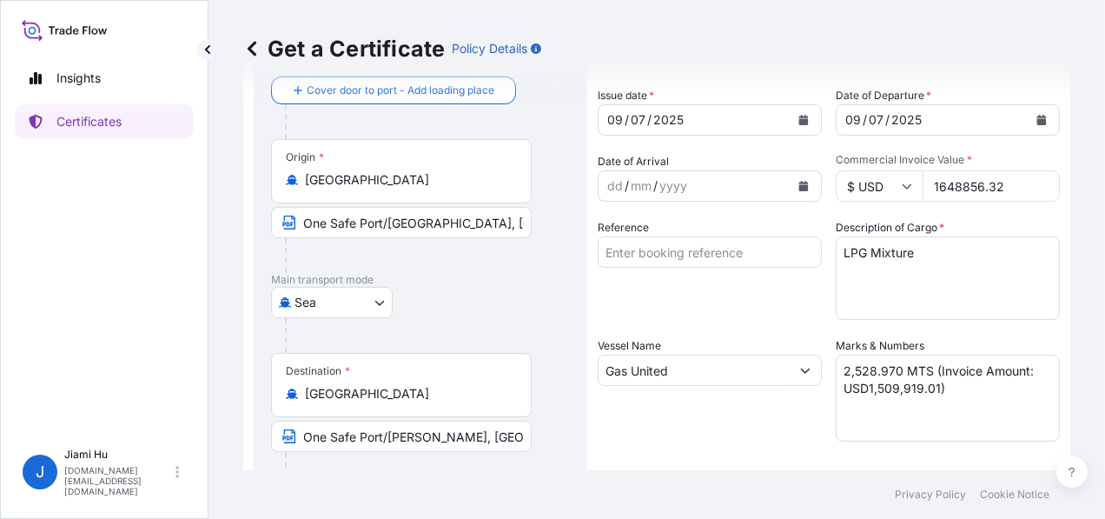
click at [872, 183] on div "$ USD 1648856.32" at bounding box center [948, 185] width 224 height 31
paste input "509919.01"
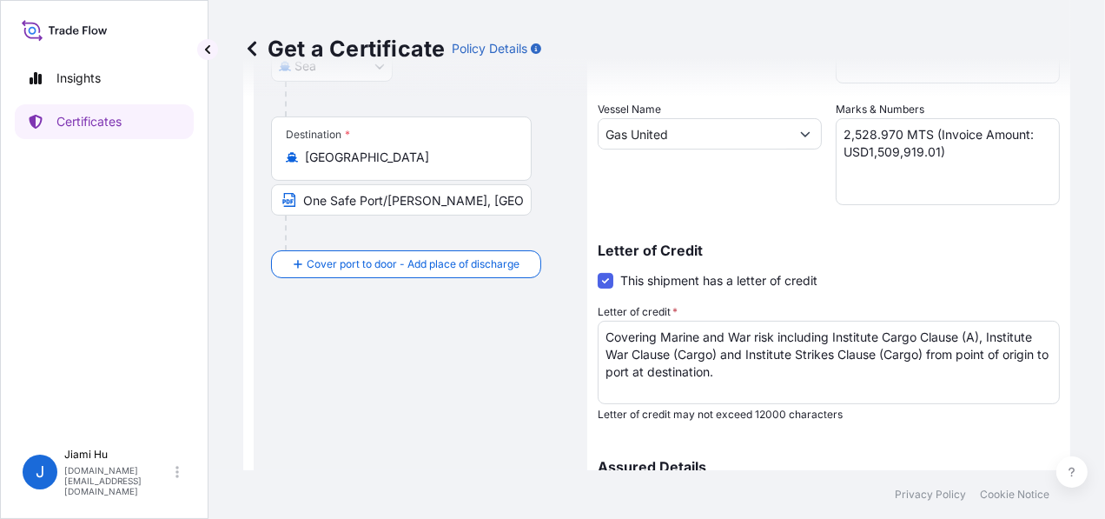
scroll to position [261, 0]
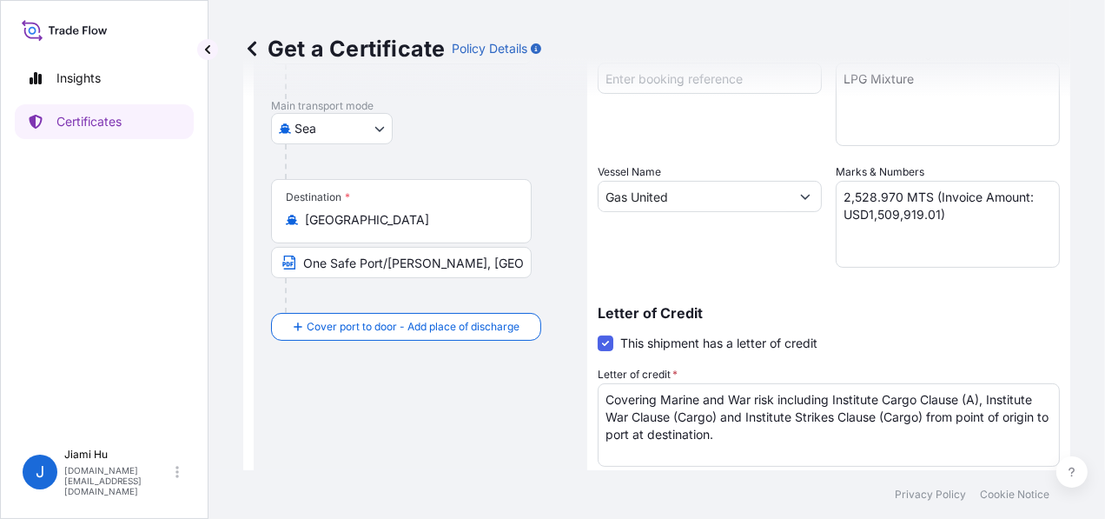
type input "1509919.01"
click at [698, 207] on input "Gas United" at bounding box center [693, 196] width 191 height 31
drag, startPoint x: 715, startPoint y: 193, endPoint x: 547, endPoint y: 175, distance: 168.6
click at [547, 175] on form "Route Details Cover door to port - Add loading place Place of loading Road / In…" at bounding box center [656, 285] width 827 height 897
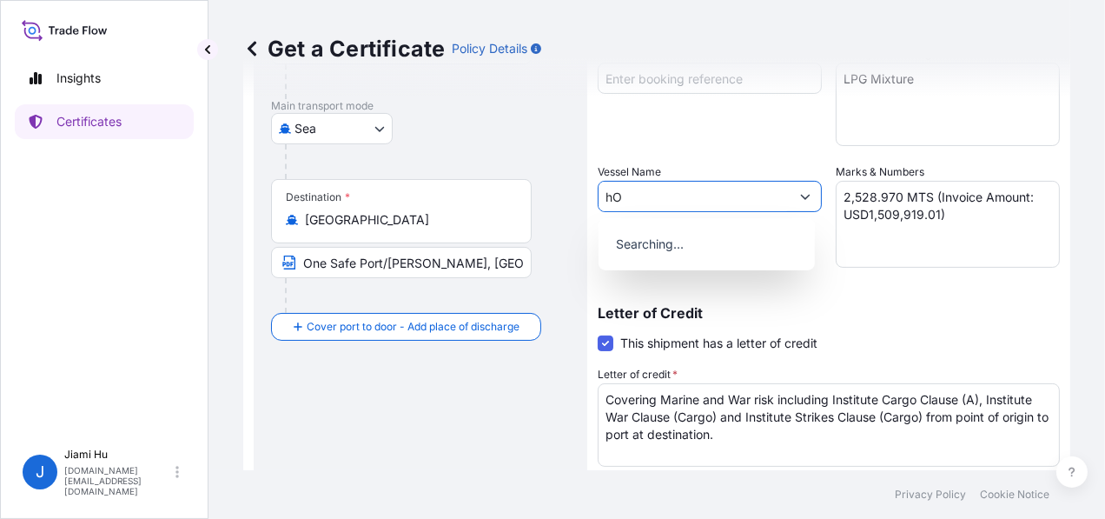
type input "h"
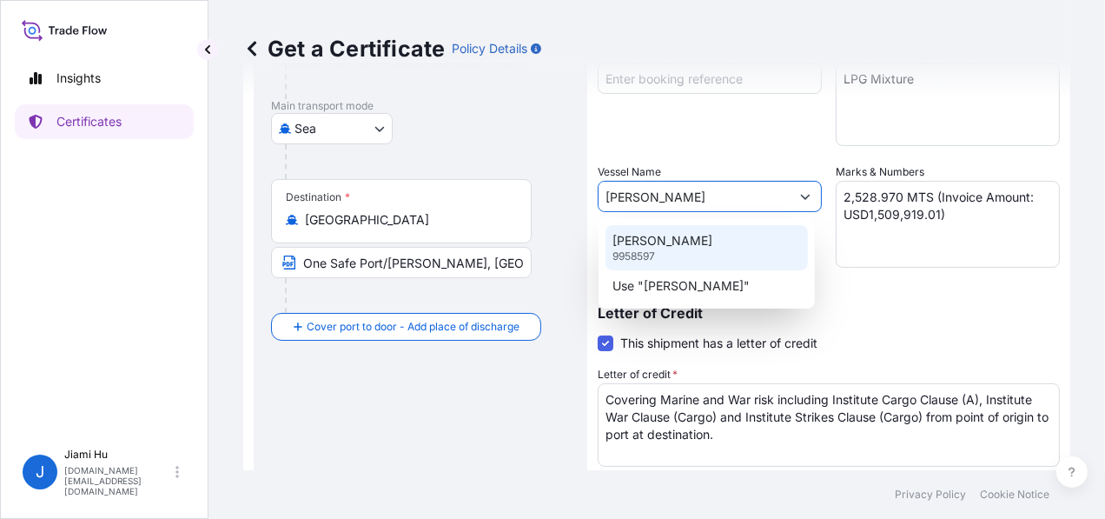
click at [687, 242] on div "HONG TAI 9958597" at bounding box center [706, 247] width 202 height 45
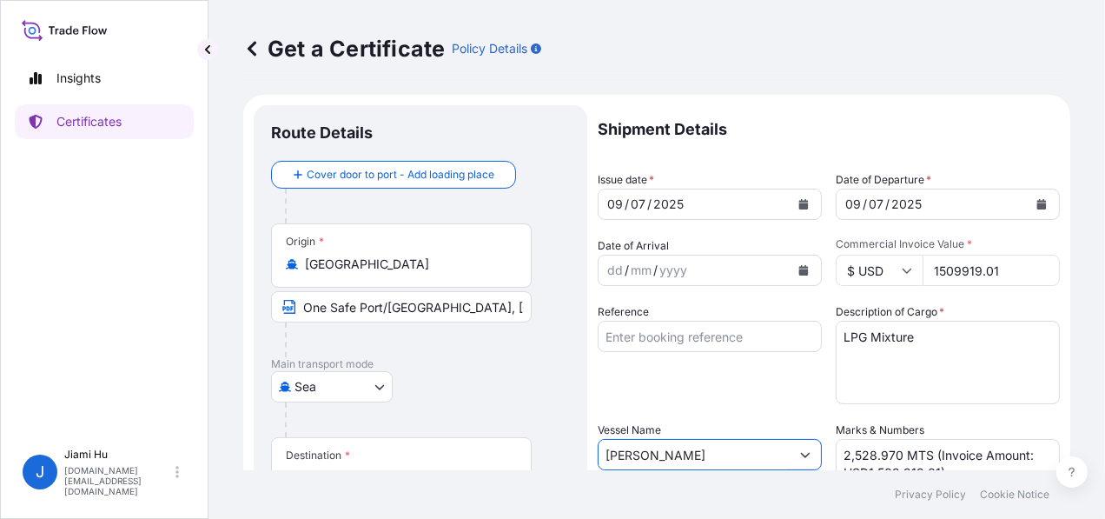
scroll to position [0, 0]
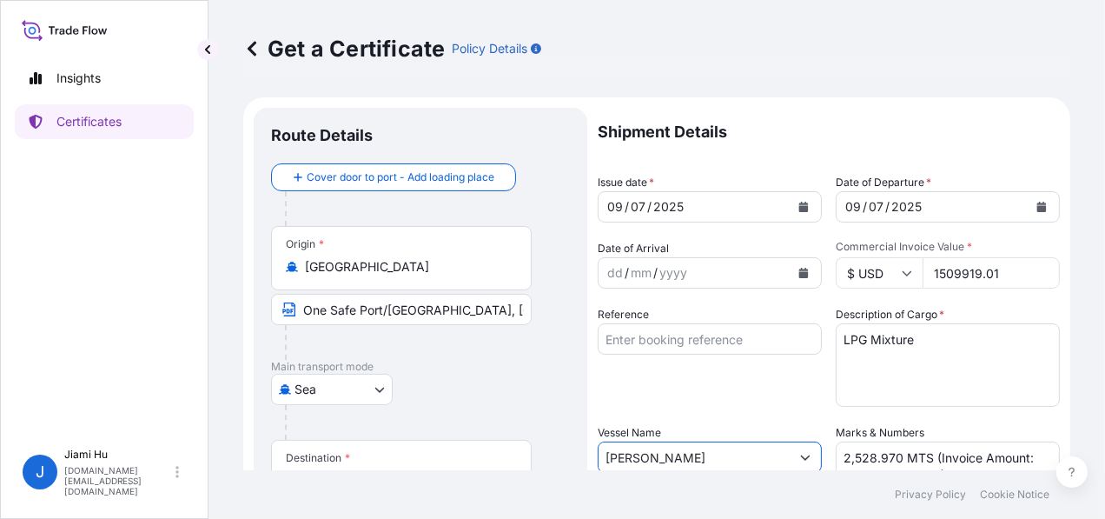
type input "HONG TAI"
click at [836, 204] on div "09 / 07 / 2025" at bounding box center [931, 206] width 191 height 31
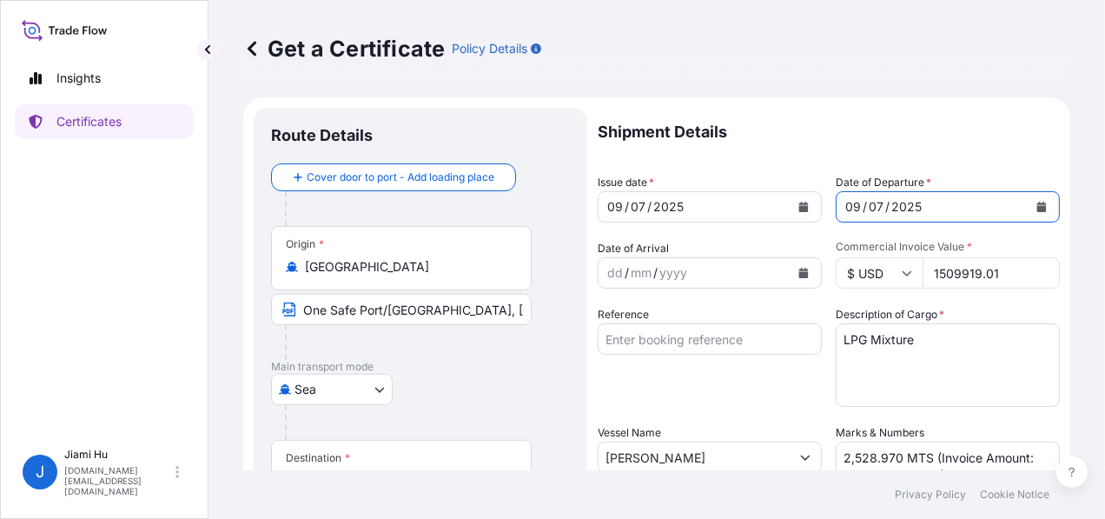
click at [800, 208] on icon "Calendar" at bounding box center [804, 206] width 10 height 10
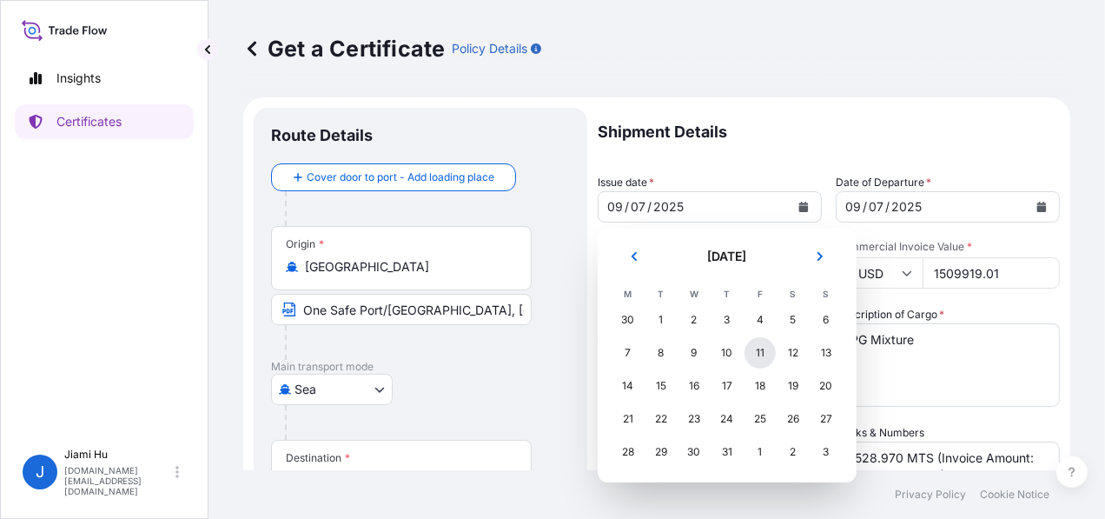
click at [750, 347] on div "11" at bounding box center [759, 352] width 31 height 31
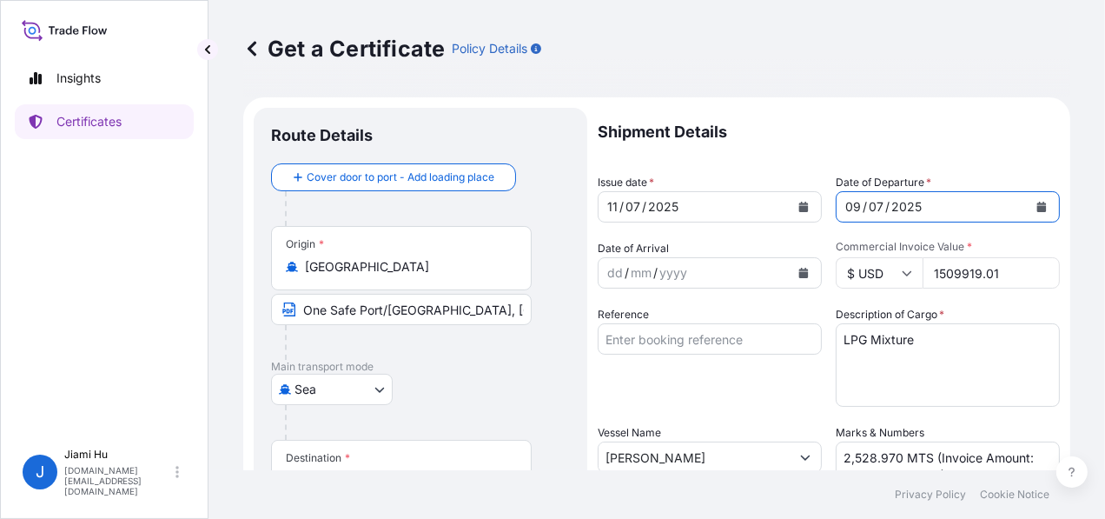
click at [1037, 203] on icon "Calendar" at bounding box center [1042, 206] width 10 height 10
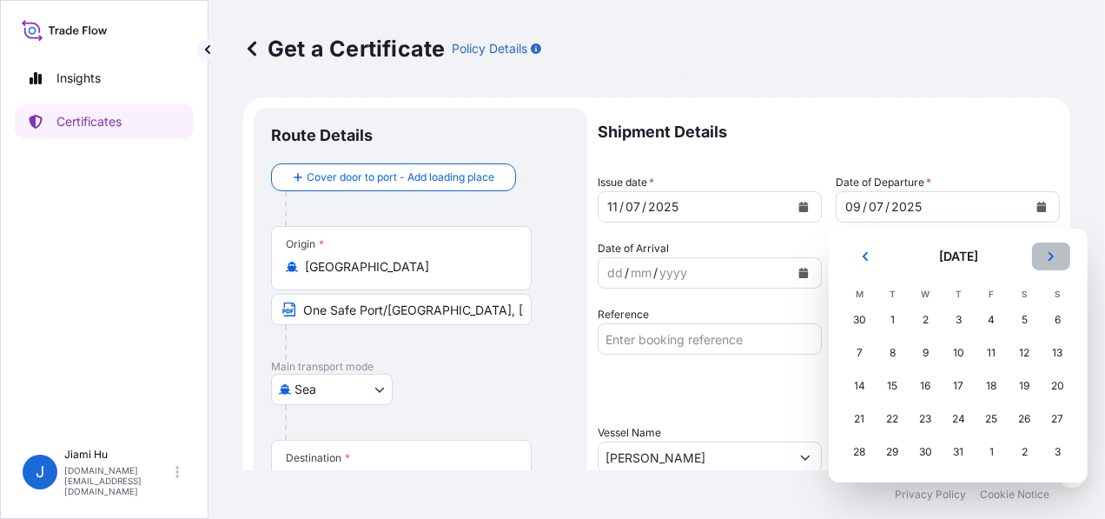
click at [1043, 258] on button "Next" at bounding box center [1051, 256] width 38 height 28
click at [862, 386] on div "11" at bounding box center [858, 385] width 31 height 31
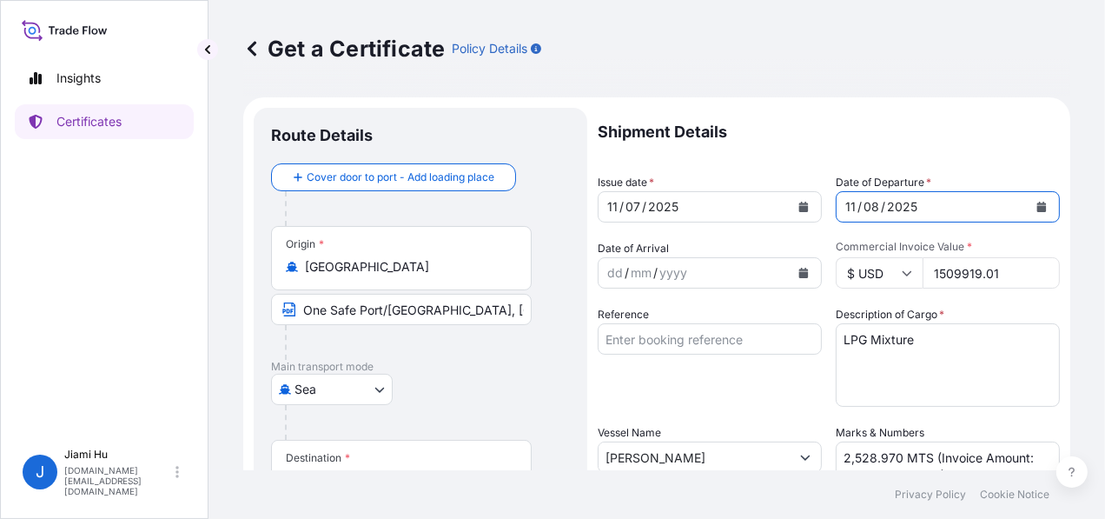
click at [798, 205] on icon "Calendar" at bounding box center [803, 206] width 10 height 10
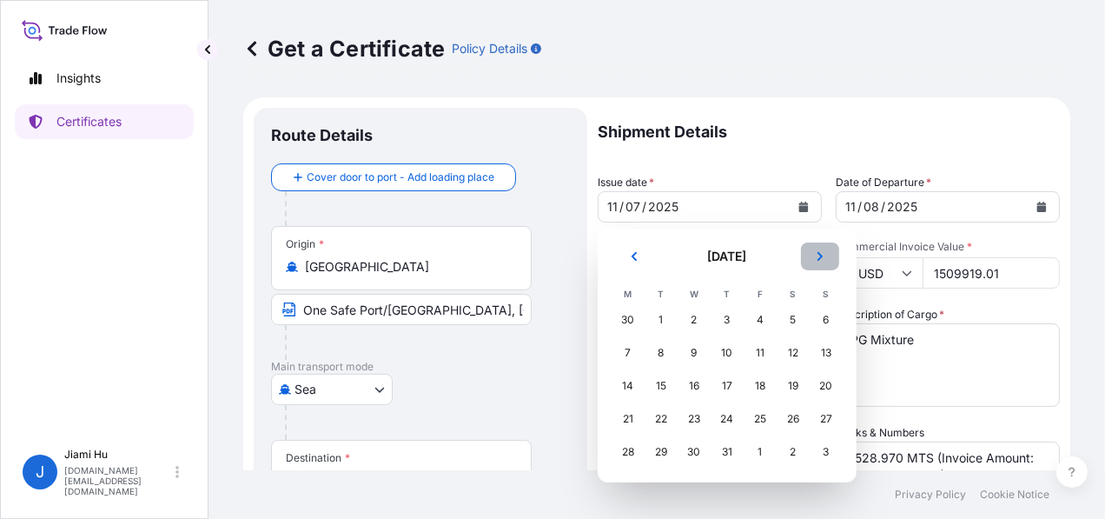
click at [827, 256] on button "Next" at bounding box center [820, 256] width 38 height 28
click at [637, 377] on div "11" at bounding box center [627, 385] width 31 height 31
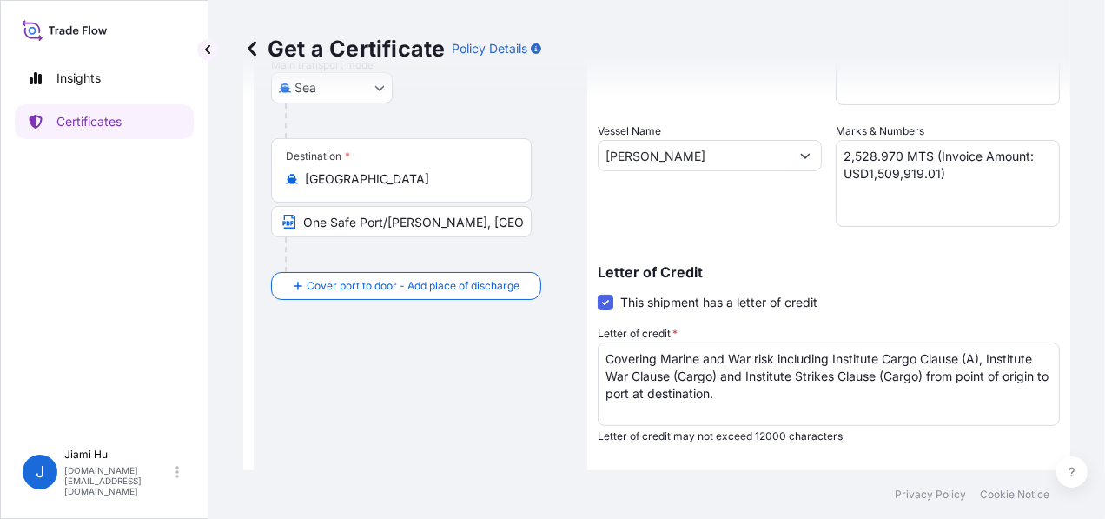
scroll to position [524, 0]
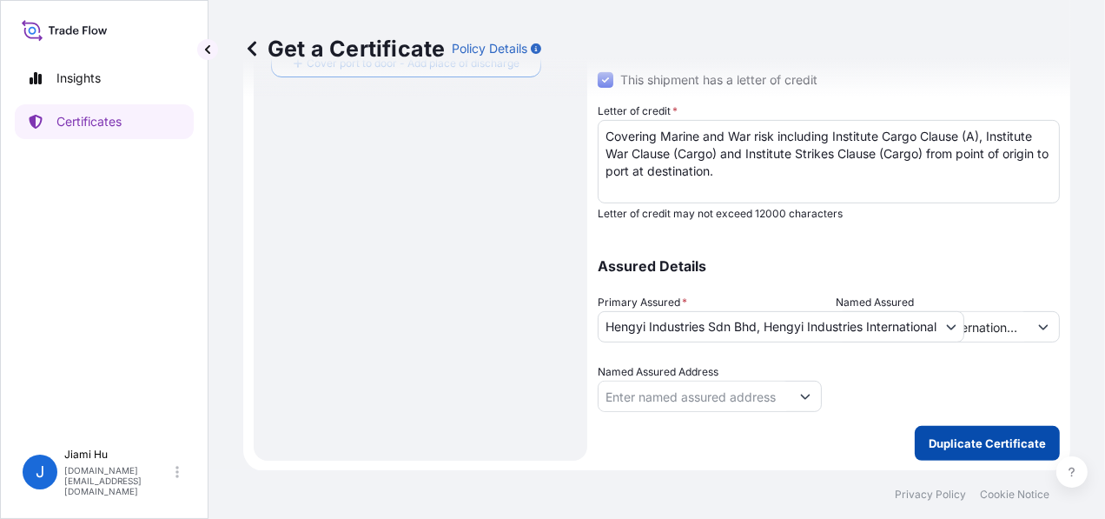
click at [968, 440] on p "Duplicate Certificate" at bounding box center [986, 442] width 117 height 17
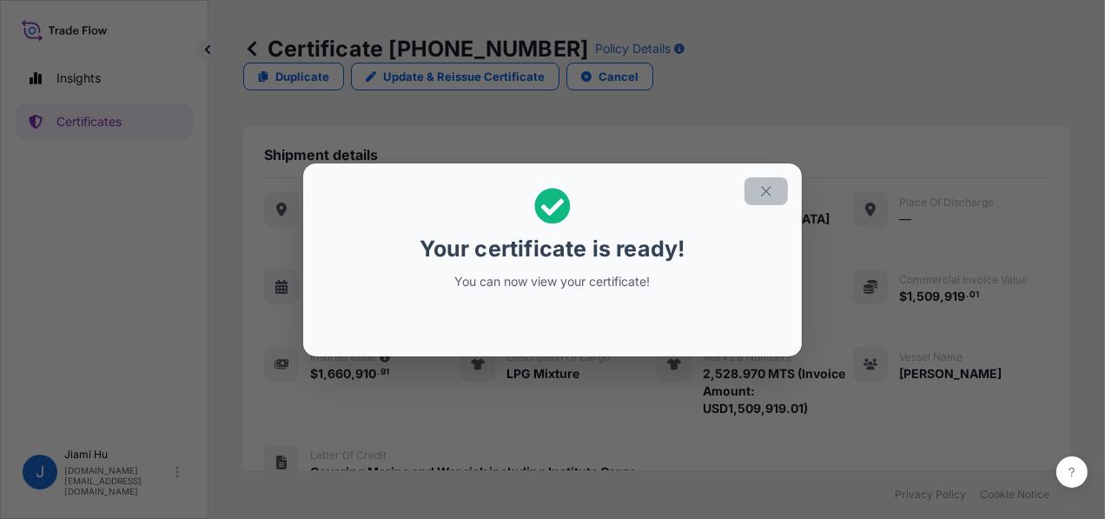
click at [763, 189] on icon "button" at bounding box center [766, 191] width 16 height 16
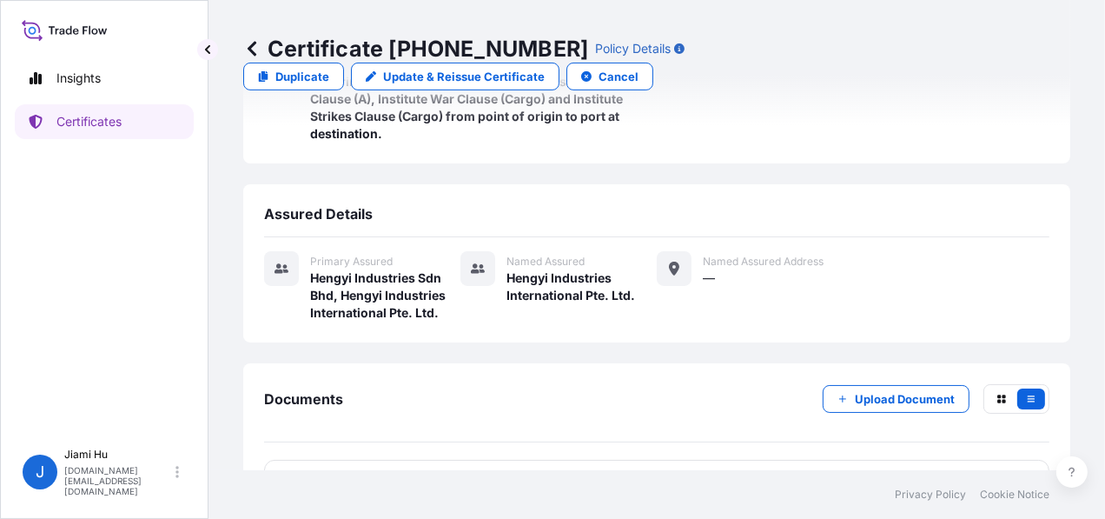
scroll to position [414, 0]
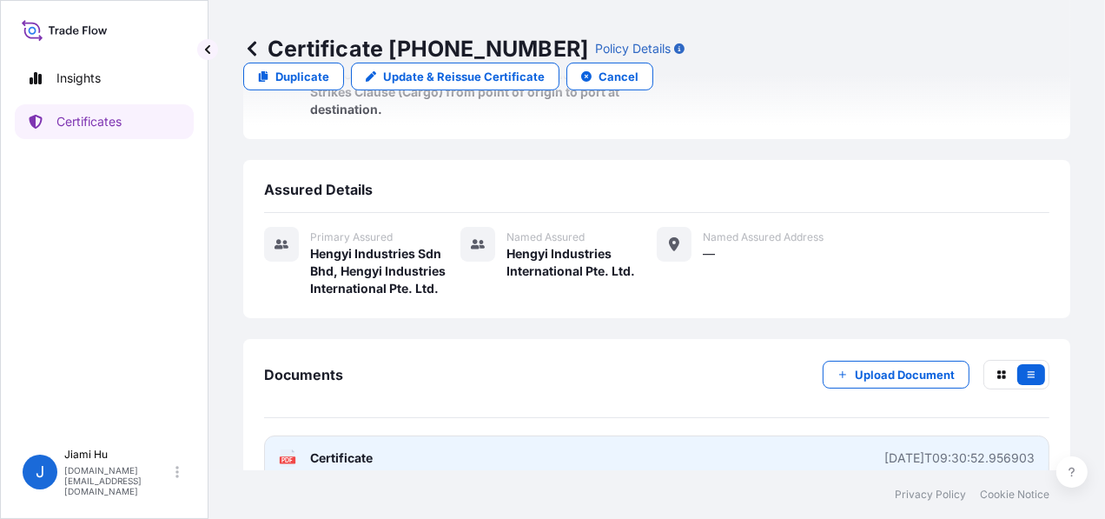
click at [367, 435] on link "PDF Certificate 2025-08-21T09:30:52.956903" at bounding box center [656, 457] width 785 height 45
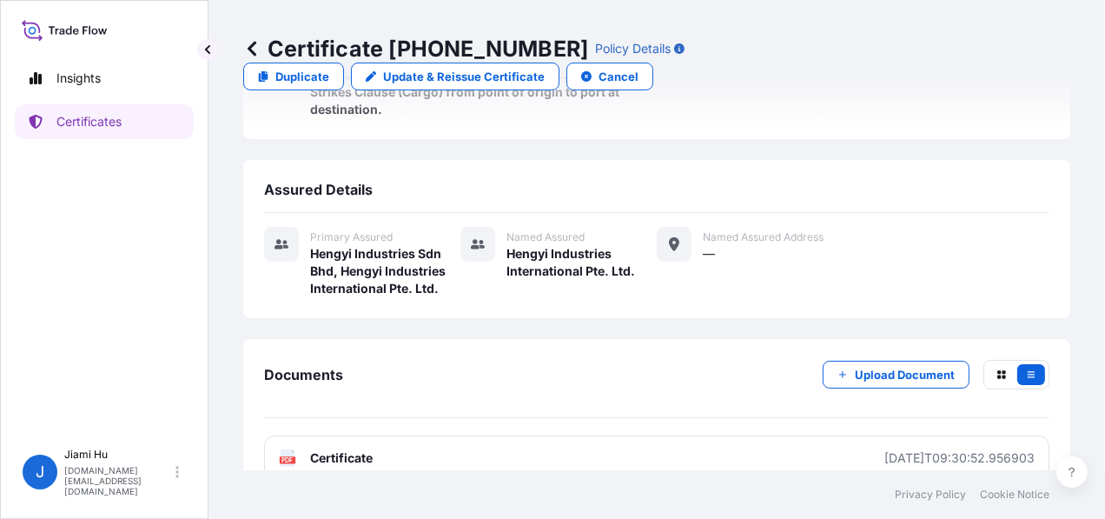
click at [243, 52] on icon at bounding box center [251, 48] width 17 height 17
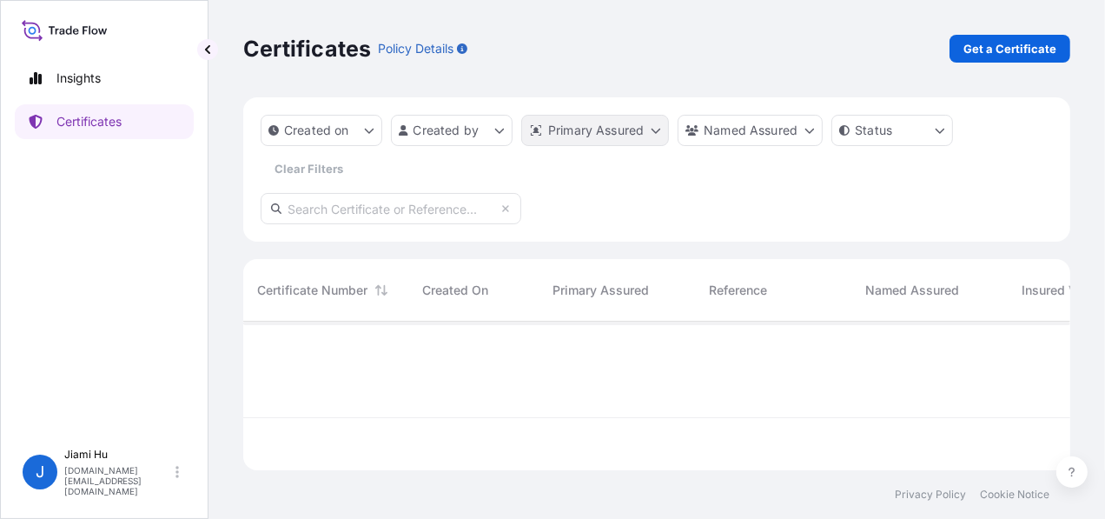
scroll to position [145, 814]
click at [428, 201] on input "text" at bounding box center [391, 208] width 261 height 31
paste input "31505-6-1"
type input "31505-6-1"
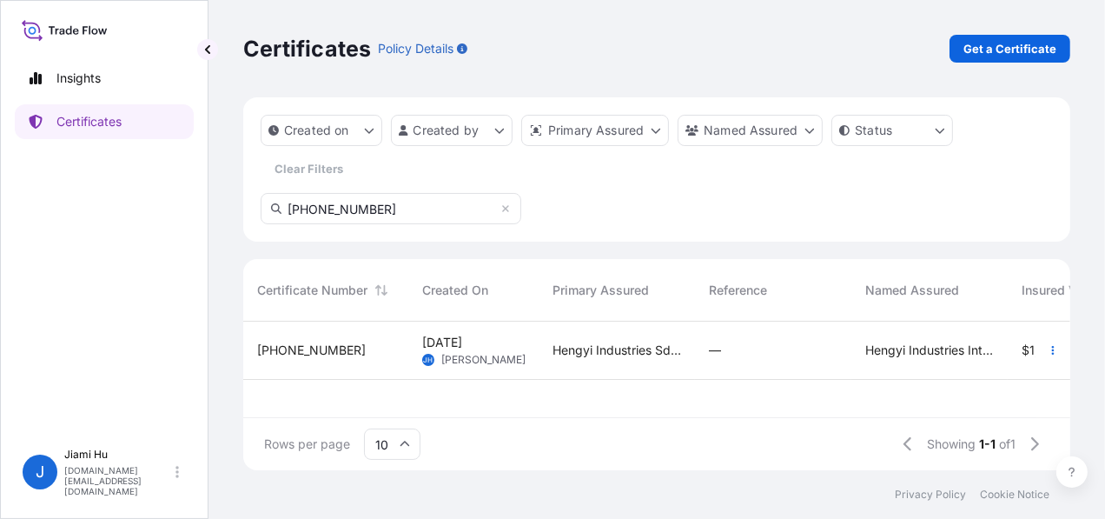
drag, startPoint x: 396, startPoint y: 205, endPoint x: 148, endPoint y: 187, distance: 249.1
click at [148, 187] on div "Insights Certificates J Jiami Hu jiami.hu@hengyi.com Certificates Policy Detail…" at bounding box center [552, 259] width 1105 height 519
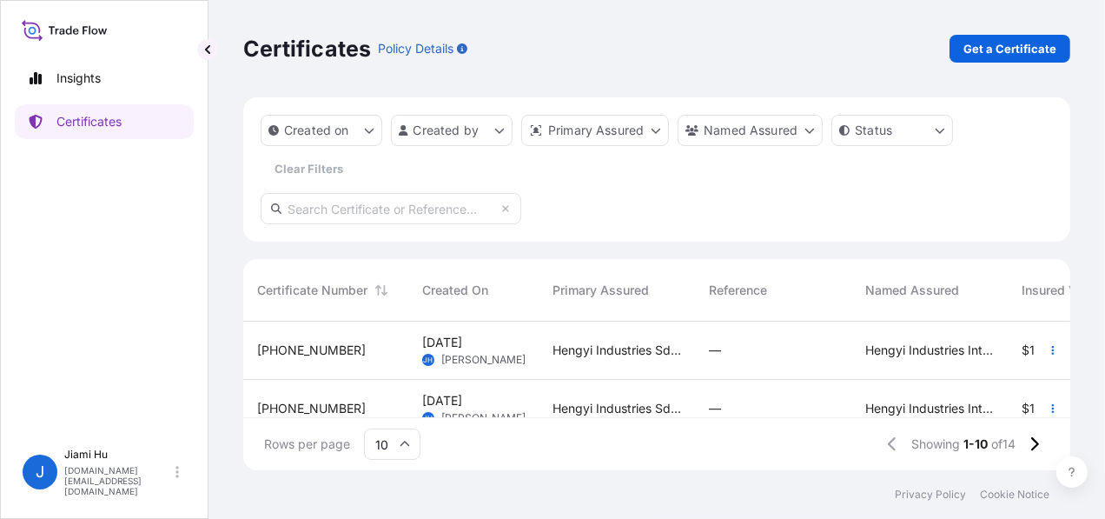
scroll to position [14, 13]
